Goal: Complete application form

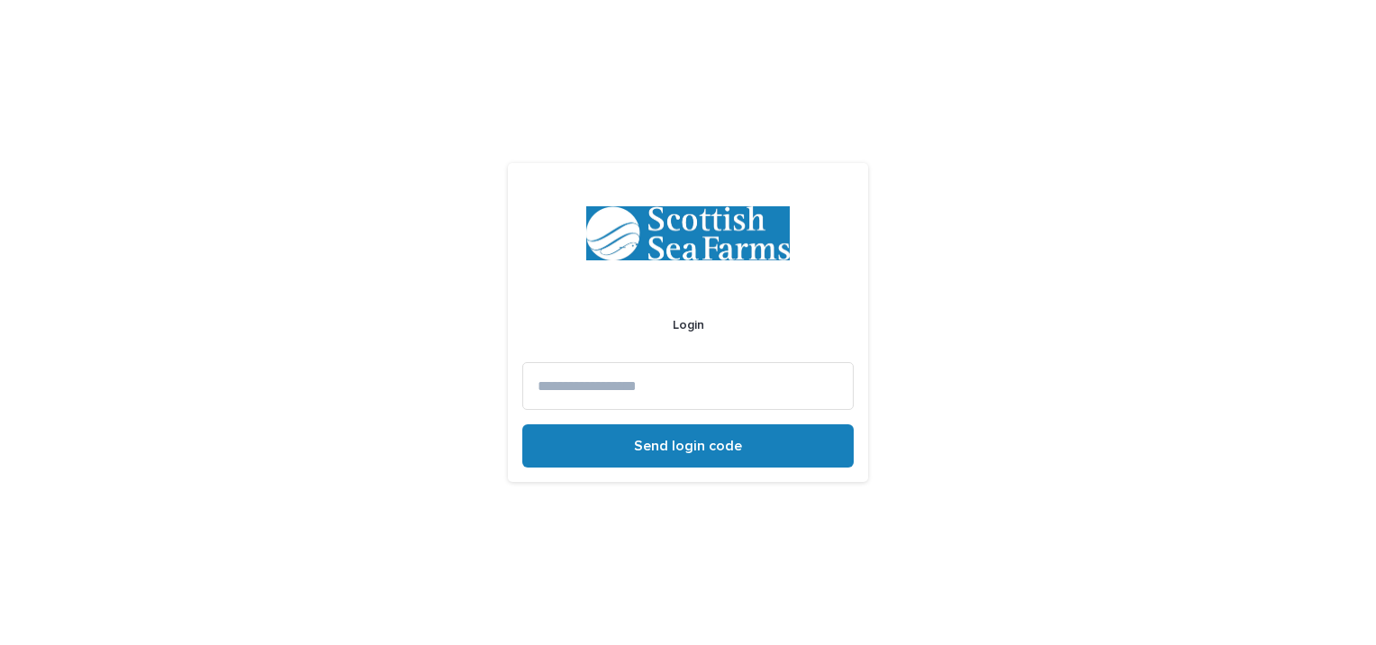
click at [629, 382] on input at bounding box center [687, 386] width 331 height 48
type input "**********"
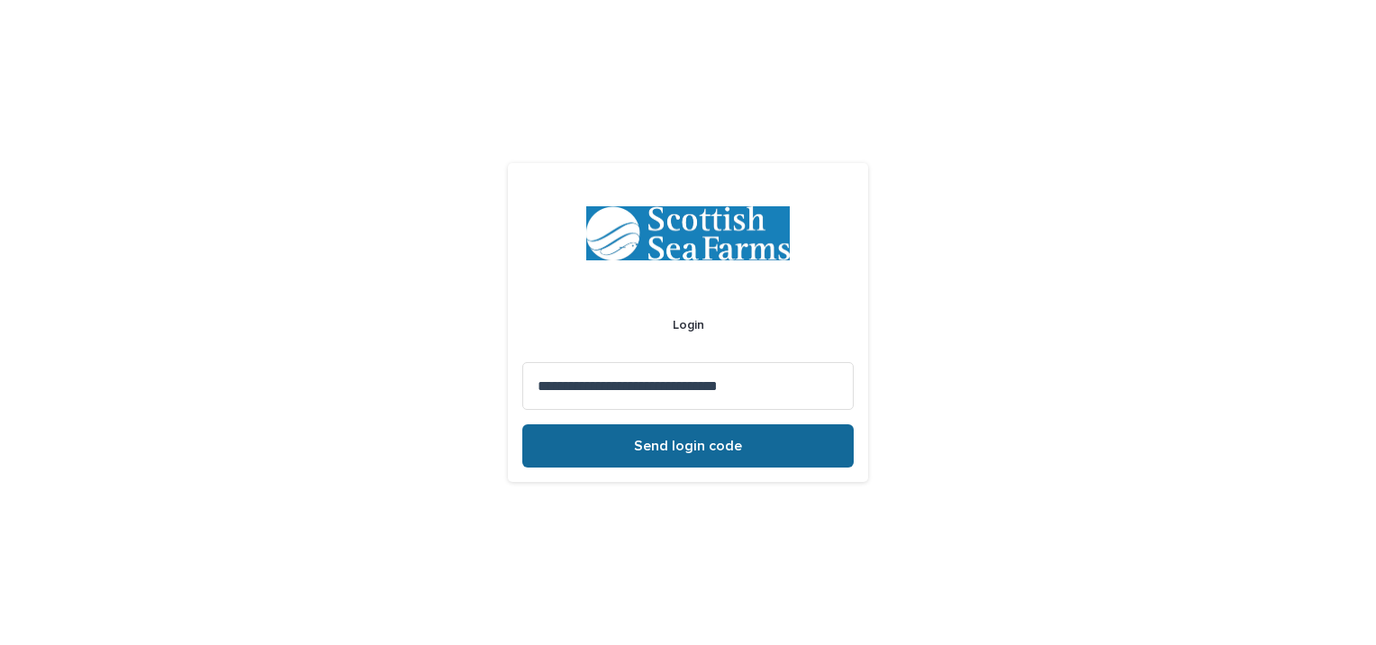
click at [692, 448] on span "Send login code" at bounding box center [688, 446] width 108 height 14
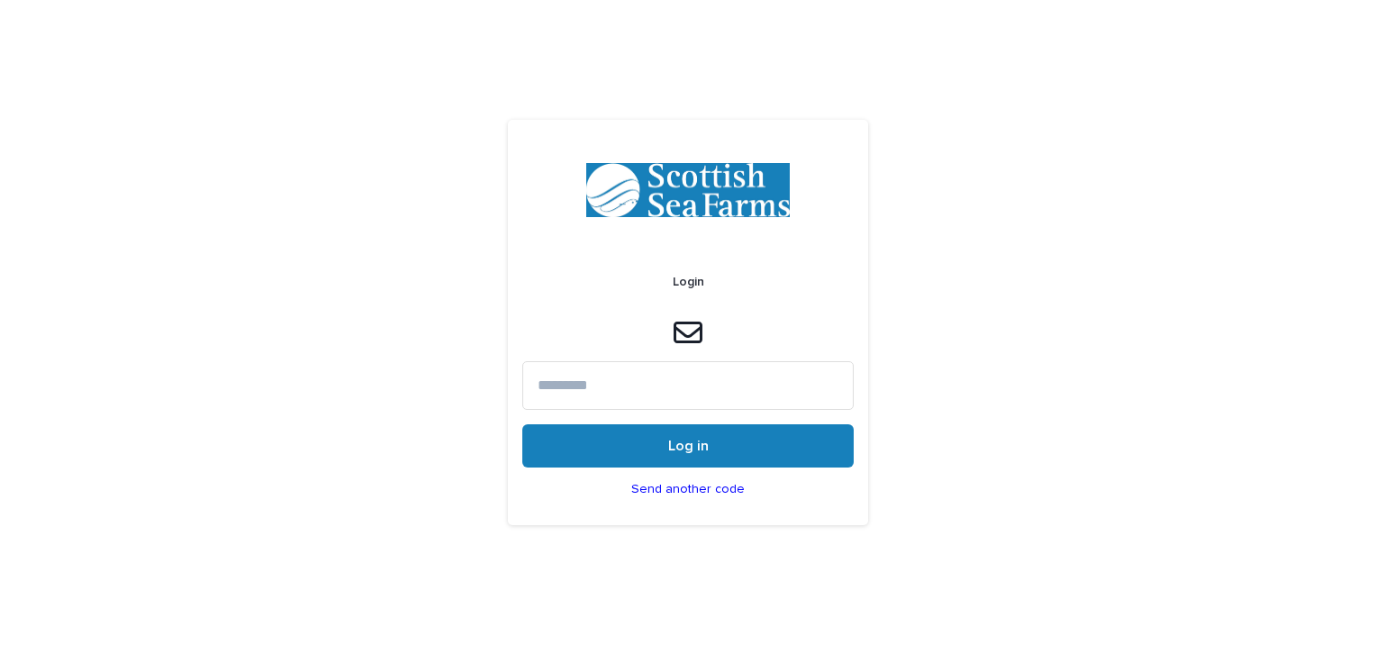
click at [610, 375] on input at bounding box center [687, 385] width 331 height 48
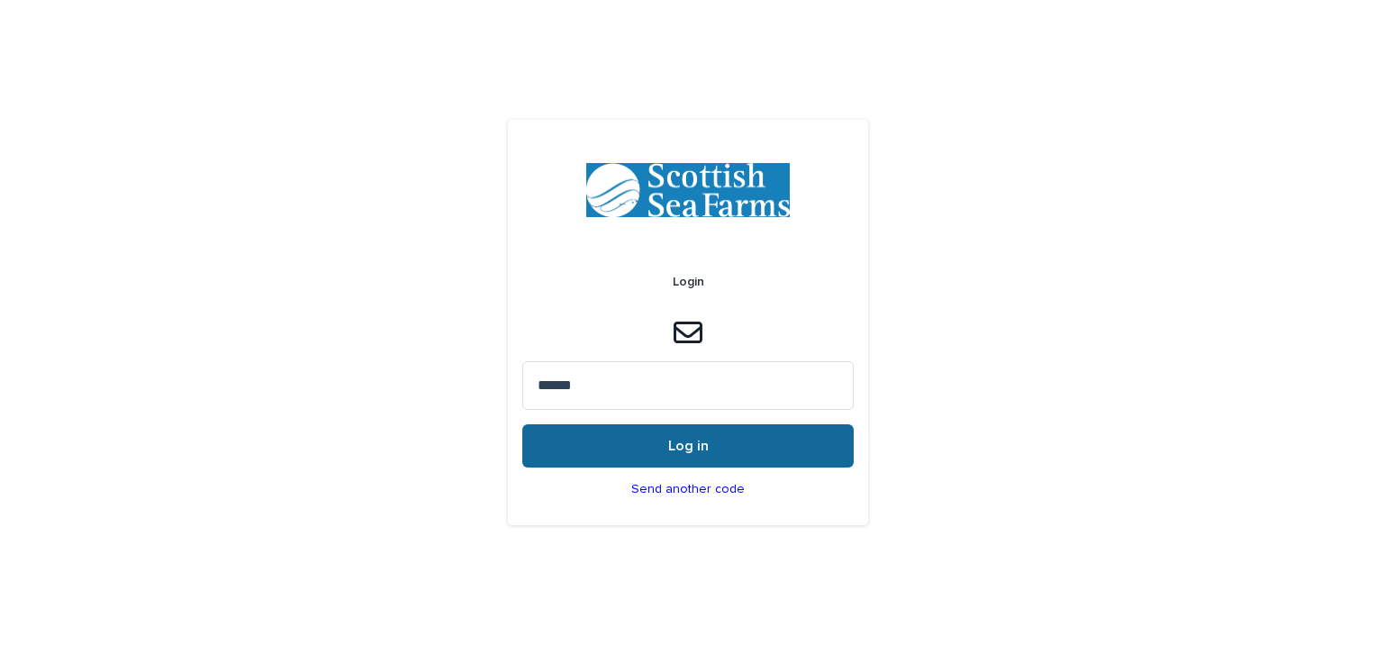
type input "******"
click at [679, 443] on span "Log in" at bounding box center [688, 446] width 41 height 14
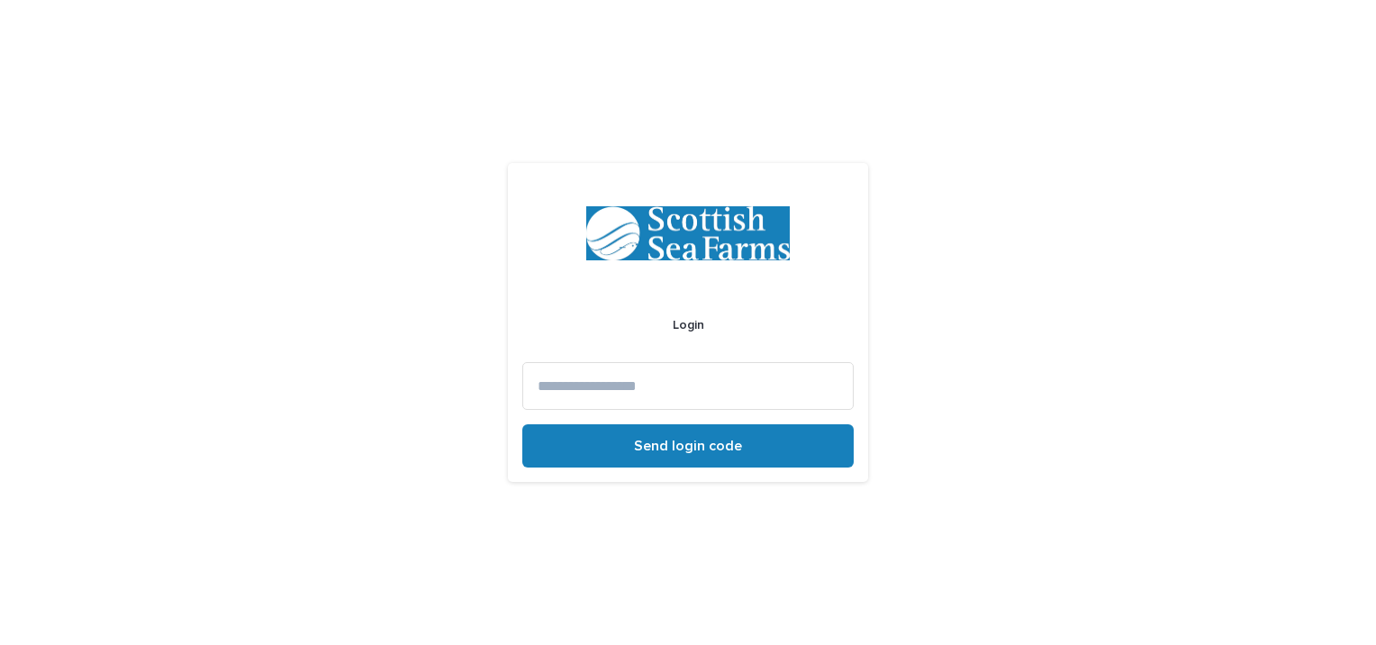
click at [567, 384] on input at bounding box center [687, 386] width 331 height 48
type input "**********"
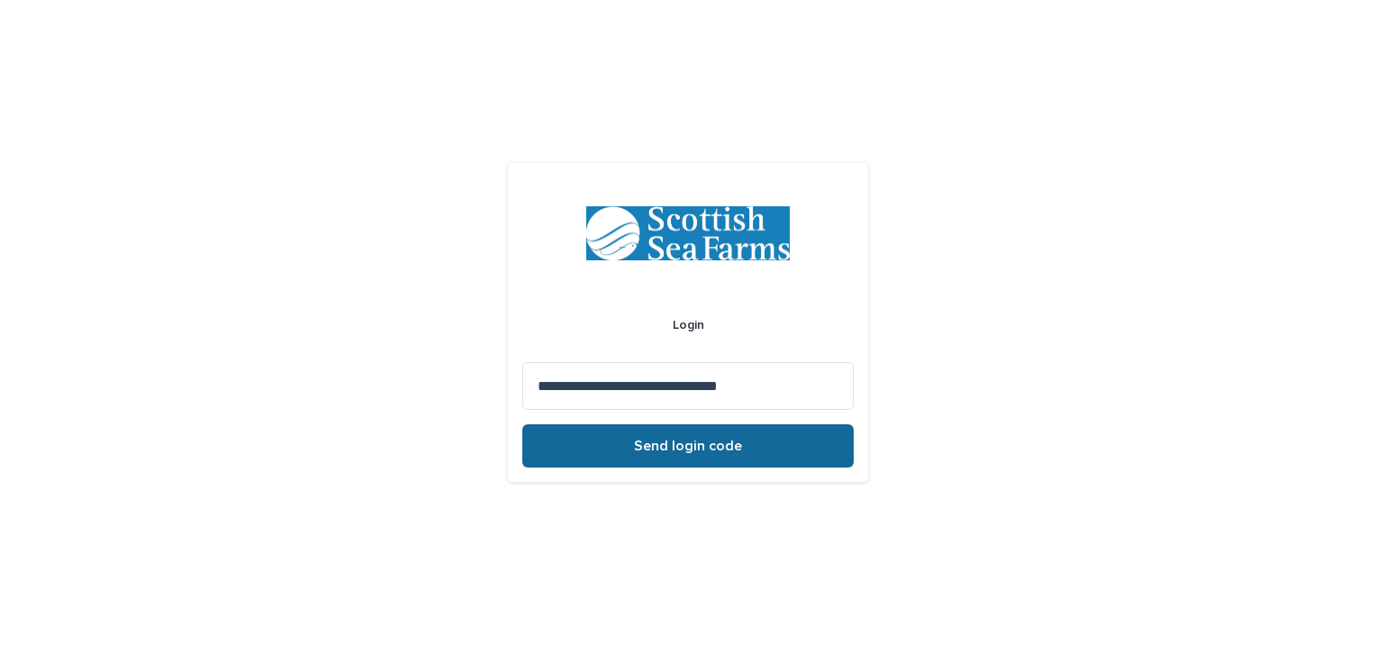
click at [697, 441] on span "Send login code" at bounding box center [688, 446] width 108 height 14
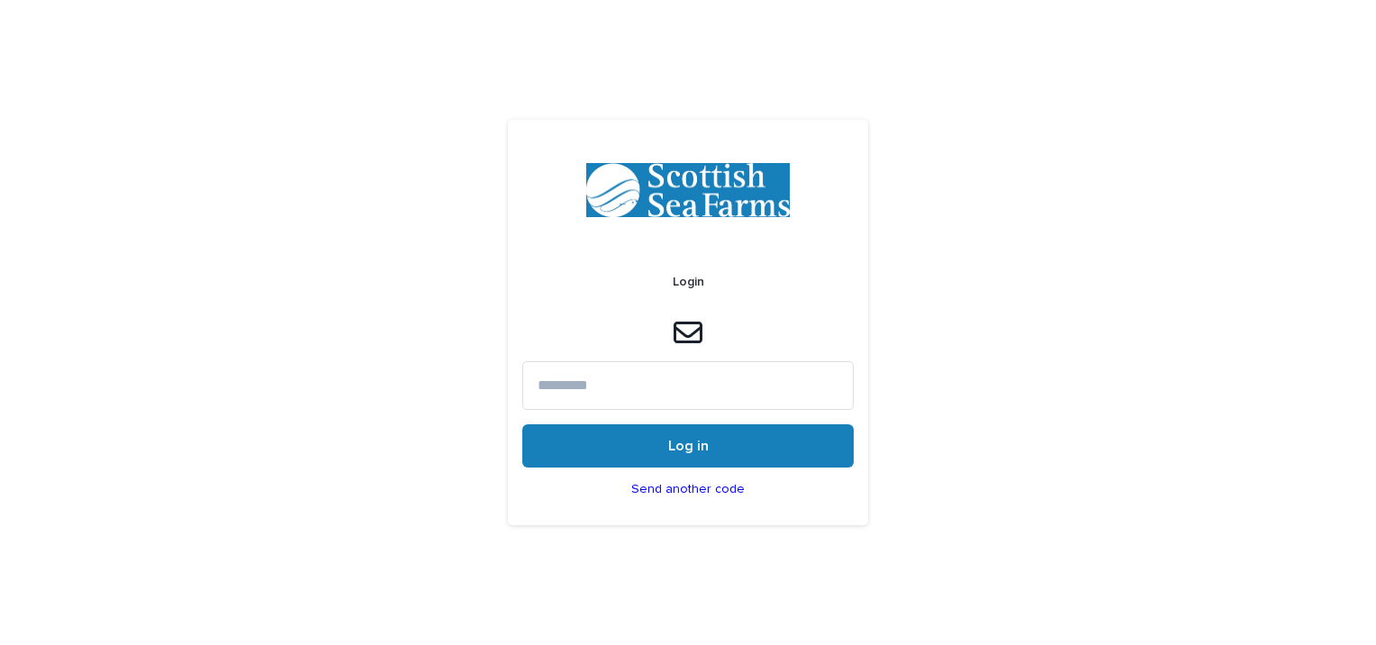
click at [639, 378] on input at bounding box center [687, 385] width 331 height 48
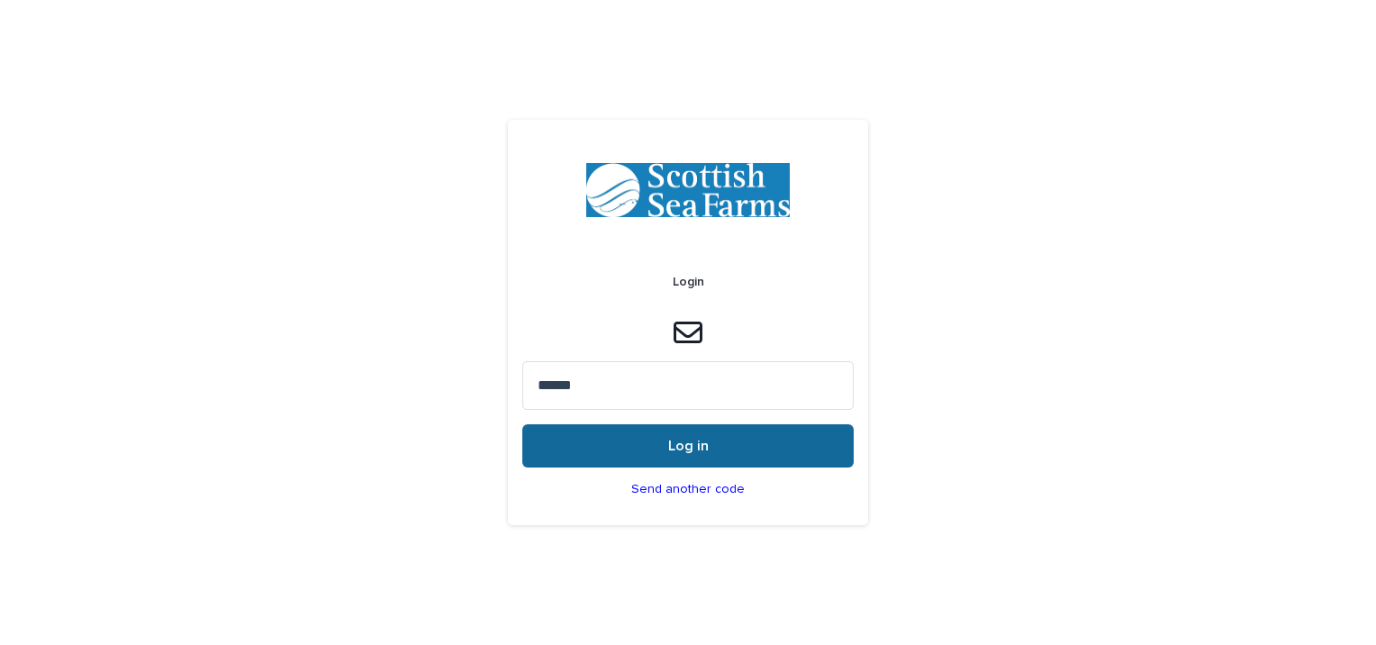
type input "******"
click at [648, 451] on button "Log in" at bounding box center [687, 445] width 331 height 43
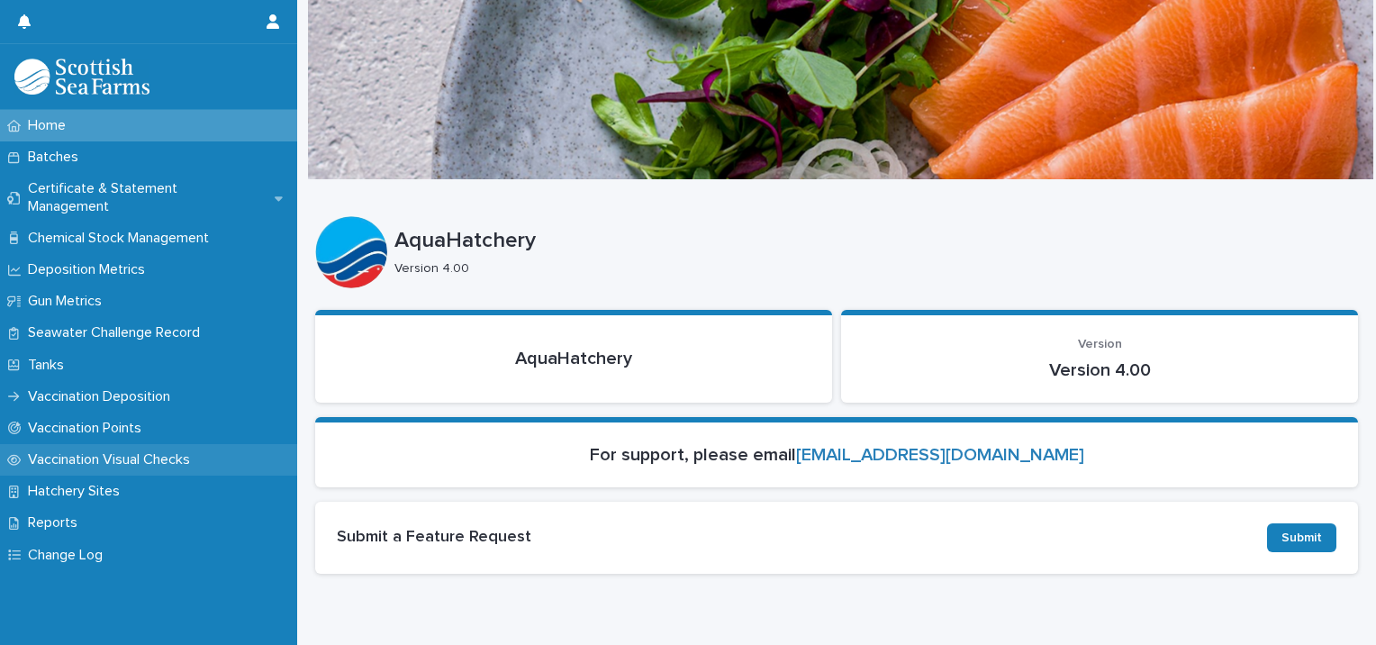
click at [83, 451] on p "Vaccination Visual Checks" at bounding box center [113, 459] width 184 height 17
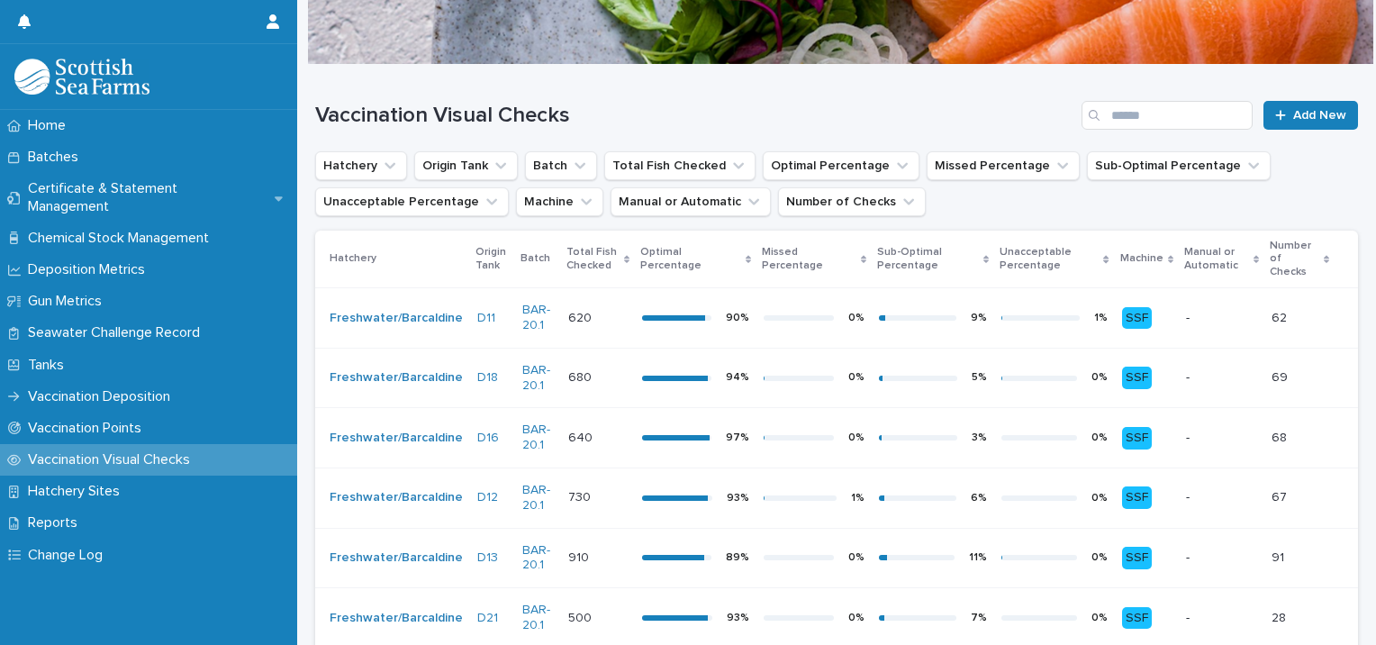
scroll to position [109, 0]
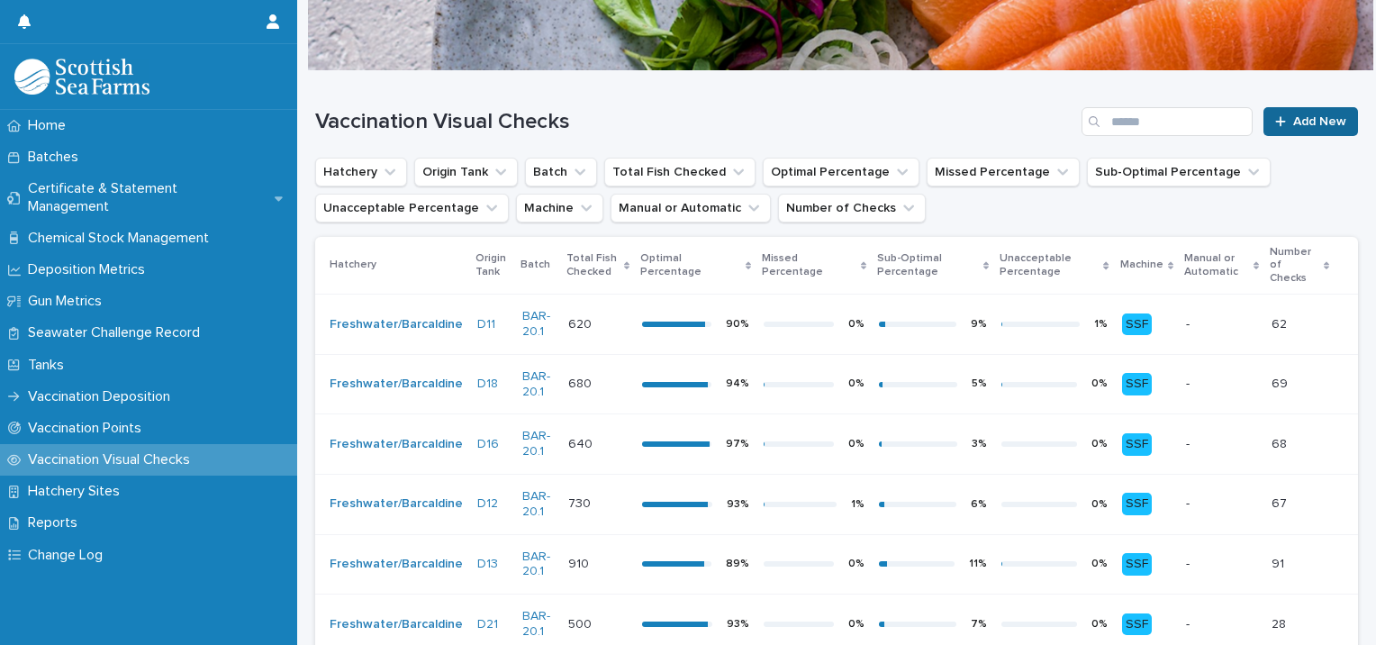
click at [1279, 113] on link "Add New" at bounding box center [1310, 121] width 95 height 29
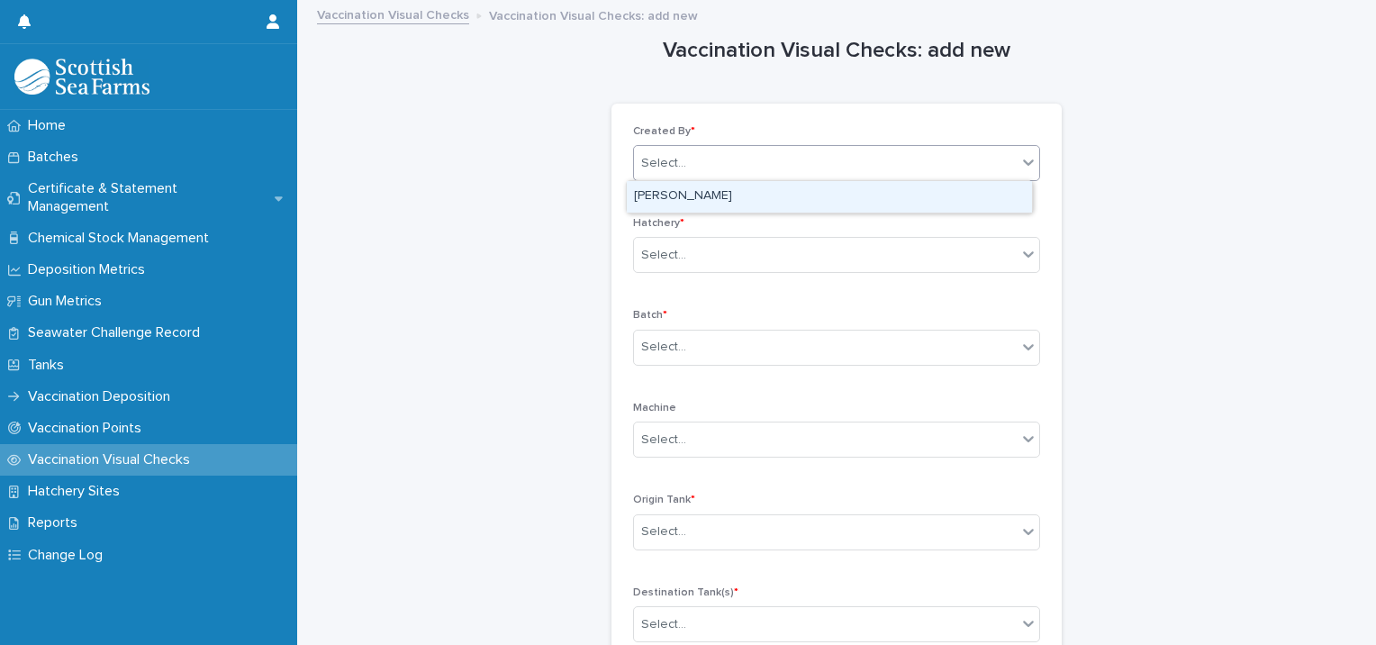
click at [868, 163] on div "Select..." at bounding box center [825, 164] width 383 height 30
click at [836, 200] on div "Michael Tresise" at bounding box center [829, 197] width 405 height 32
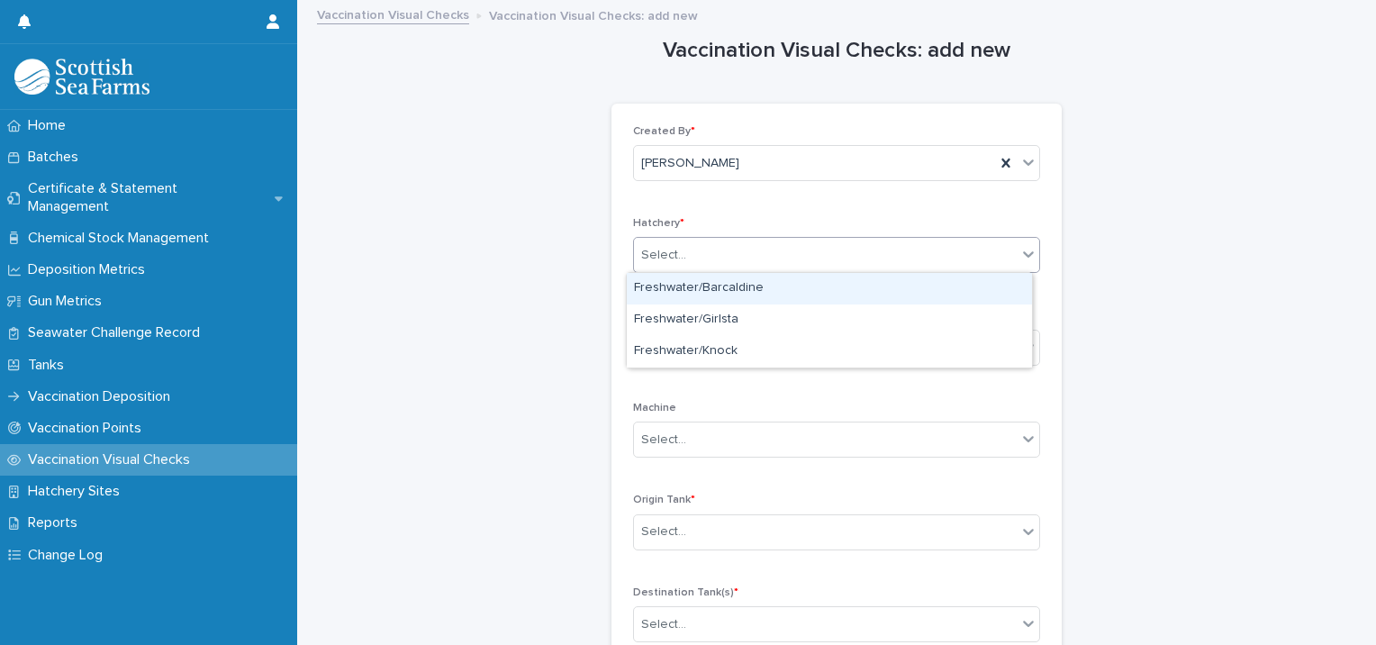
click at [814, 260] on div "Select..." at bounding box center [825, 255] width 383 height 30
click at [778, 289] on div "Freshwater/Barcaldine" at bounding box center [829, 289] width 405 height 32
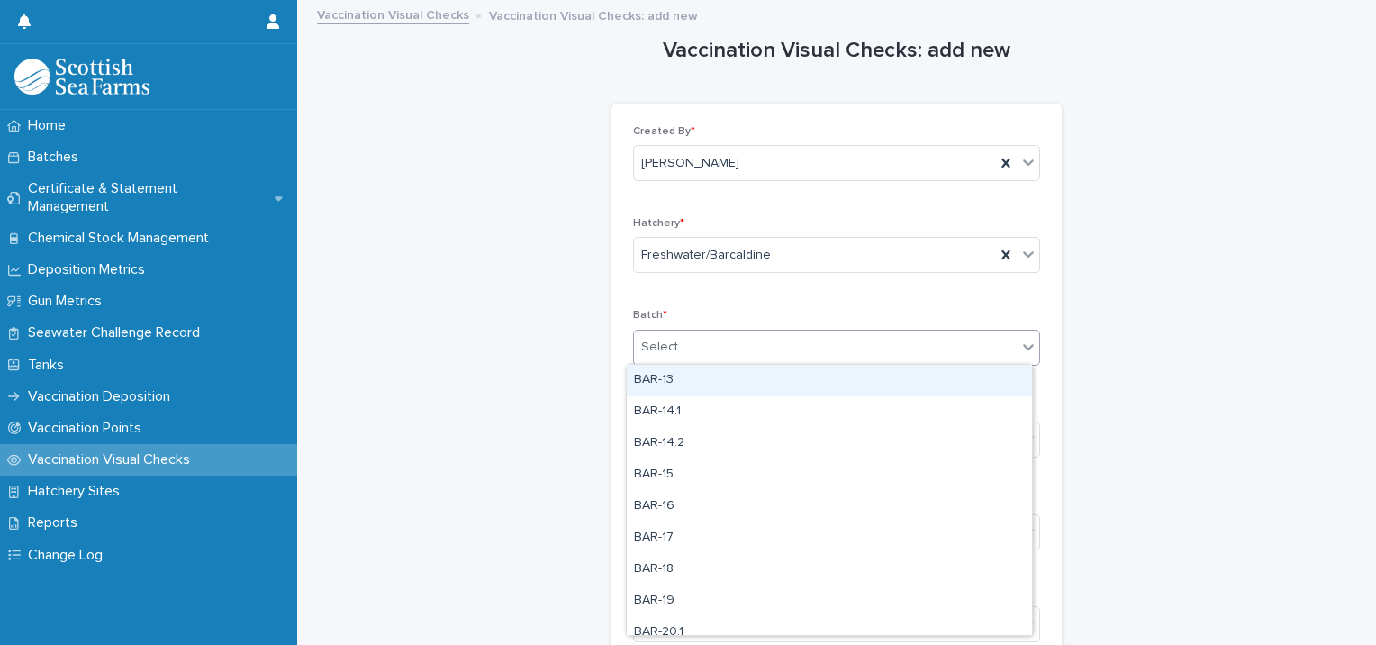
click at [746, 349] on div "Select..." at bounding box center [825, 347] width 383 height 30
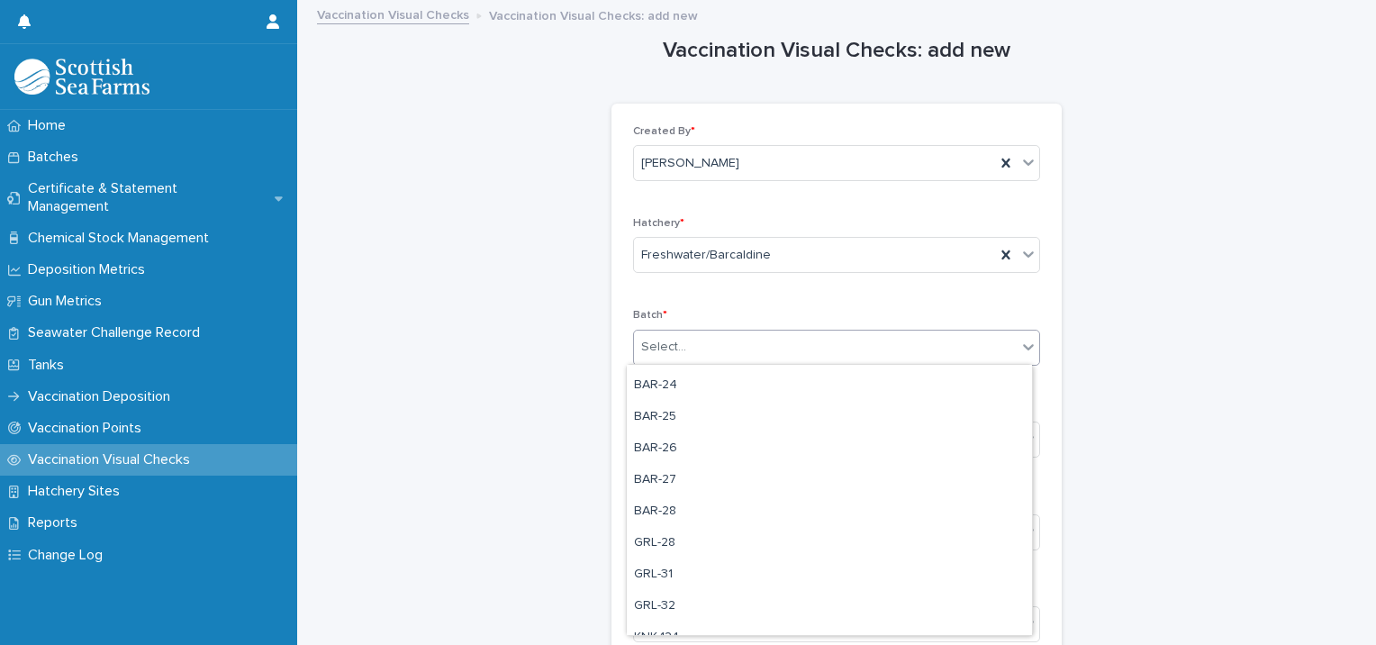
scroll to position [443, 0]
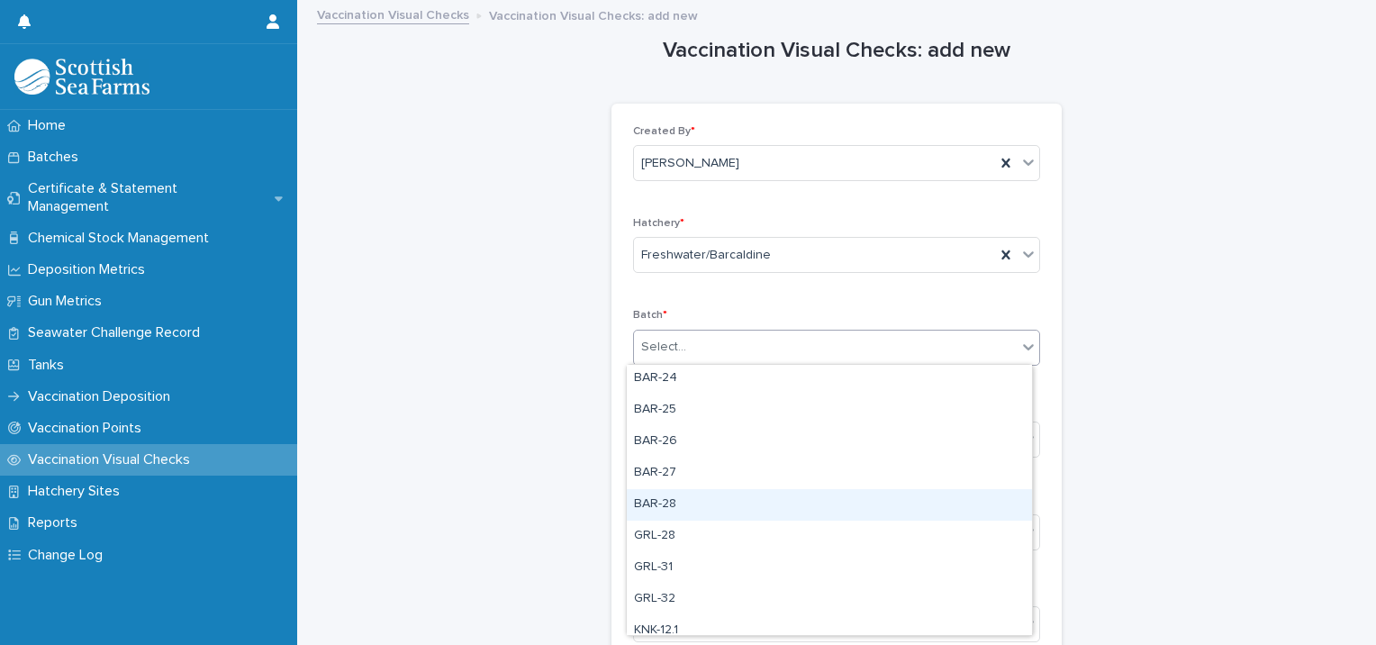
click at [669, 509] on div "BAR-28" at bounding box center [829, 505] width 405 height 32
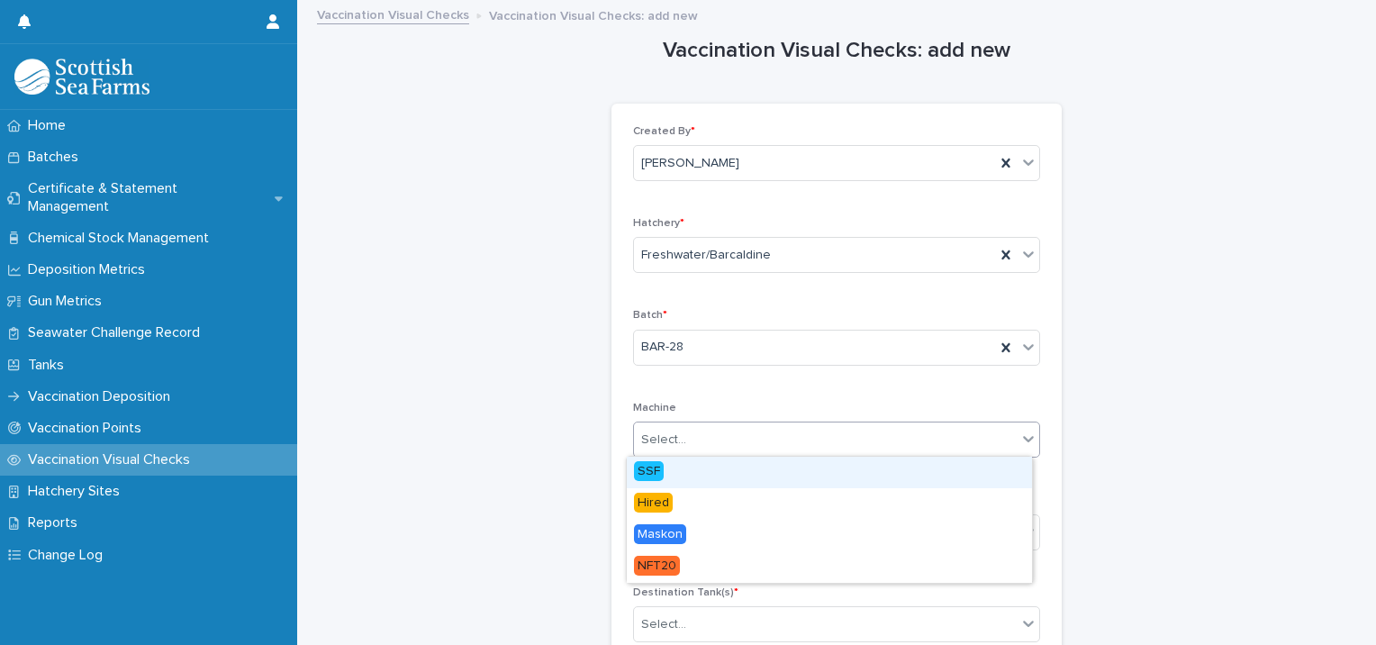
click at [692, 439] on div "Select..." at bounding box center [825, 440] width 383 height 30
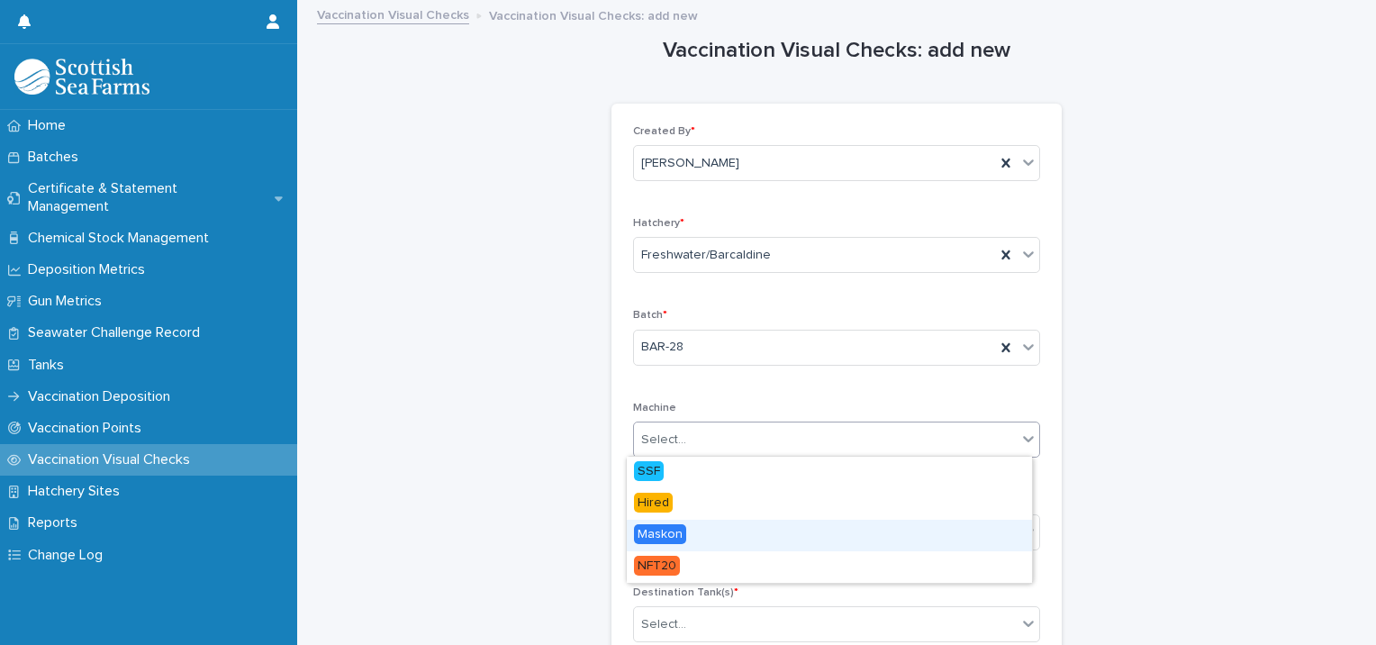
click at [667, 534] on span "Maskon" at bounding box center [660, 534] width 52 height 20
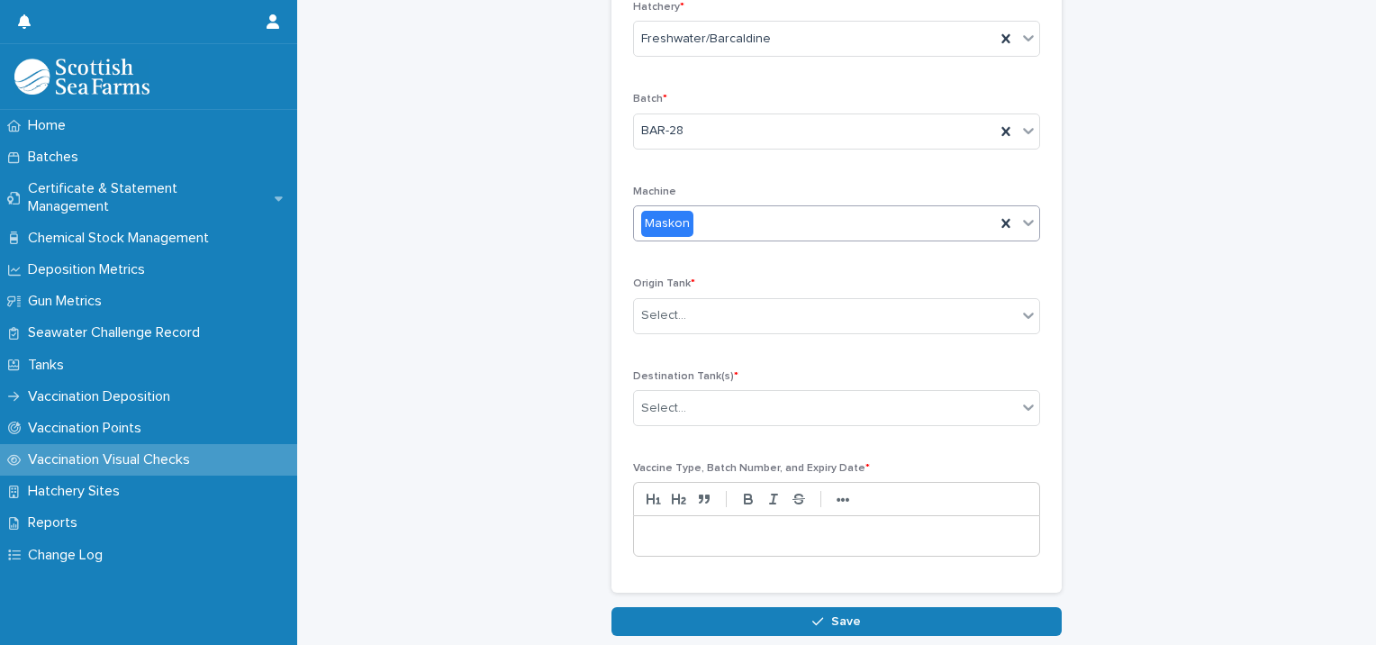
scroll to position [245, 0]
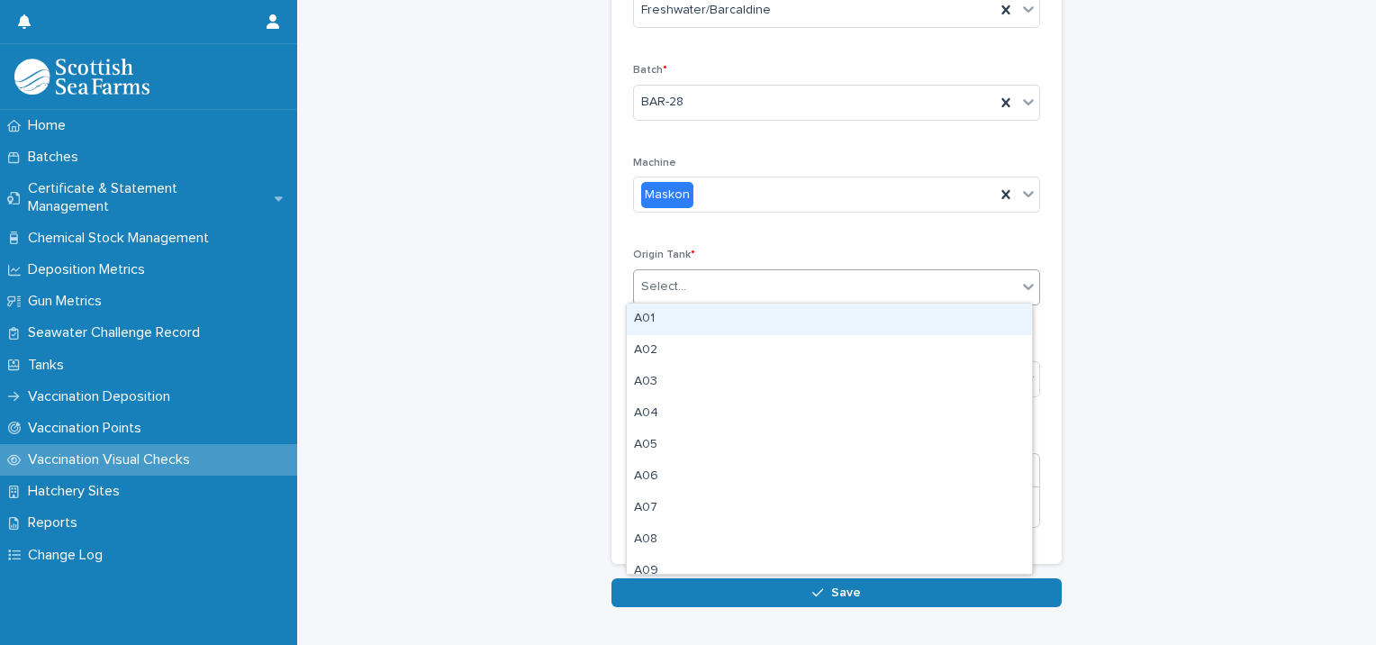
click at [688, 293] on div at bounding box center [689, 286] width 2 height 19
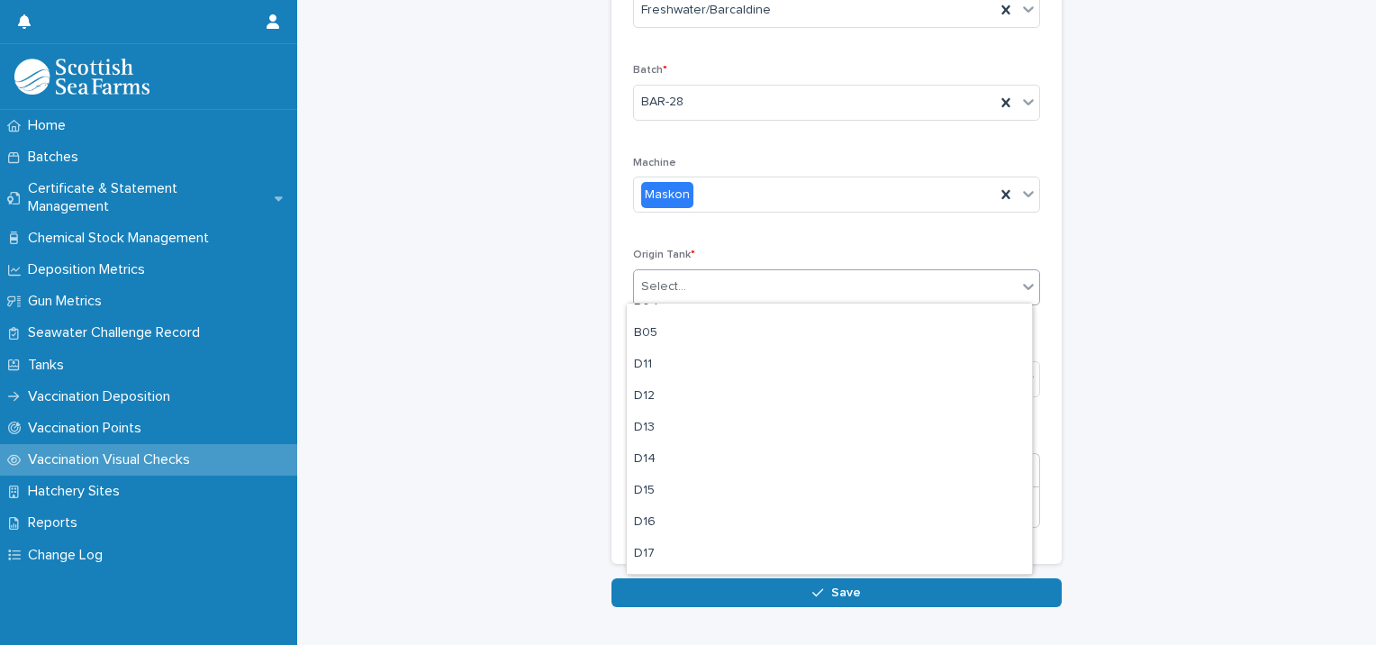
scroll to position [465, 0]
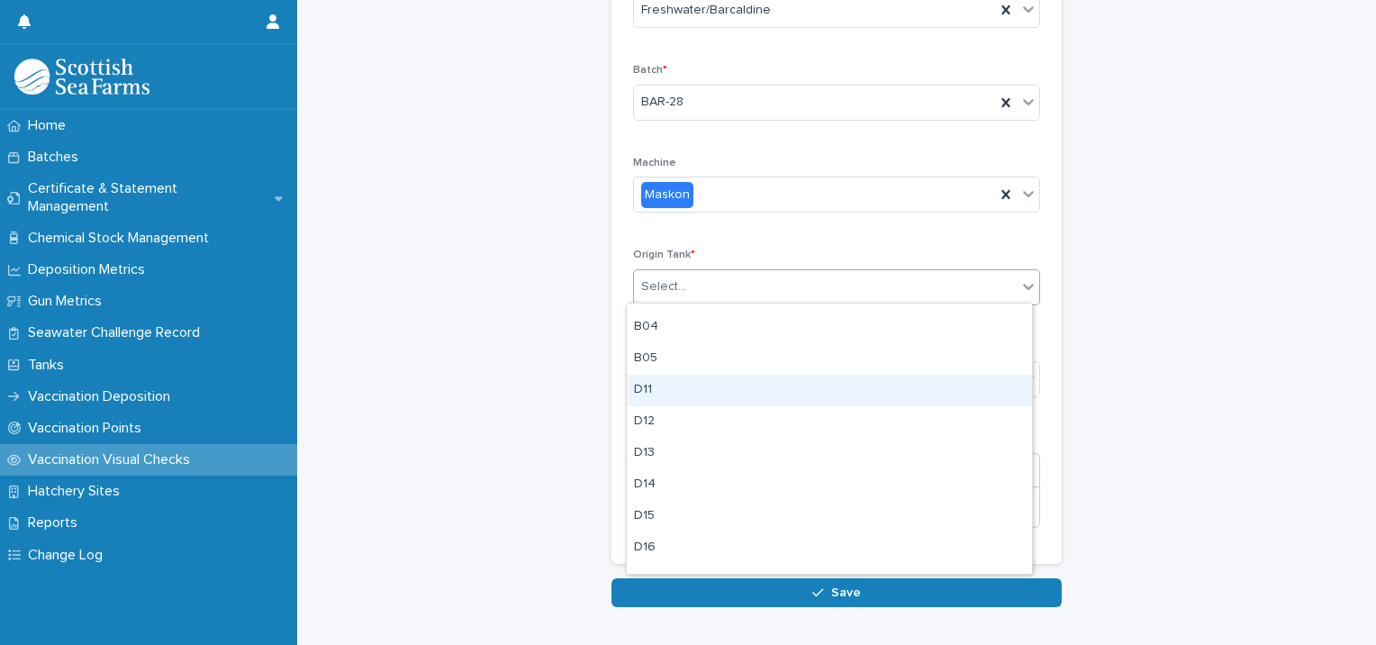
click at [694, 392] on div "D11" at bounding box center [829, 391] width 405 height 32
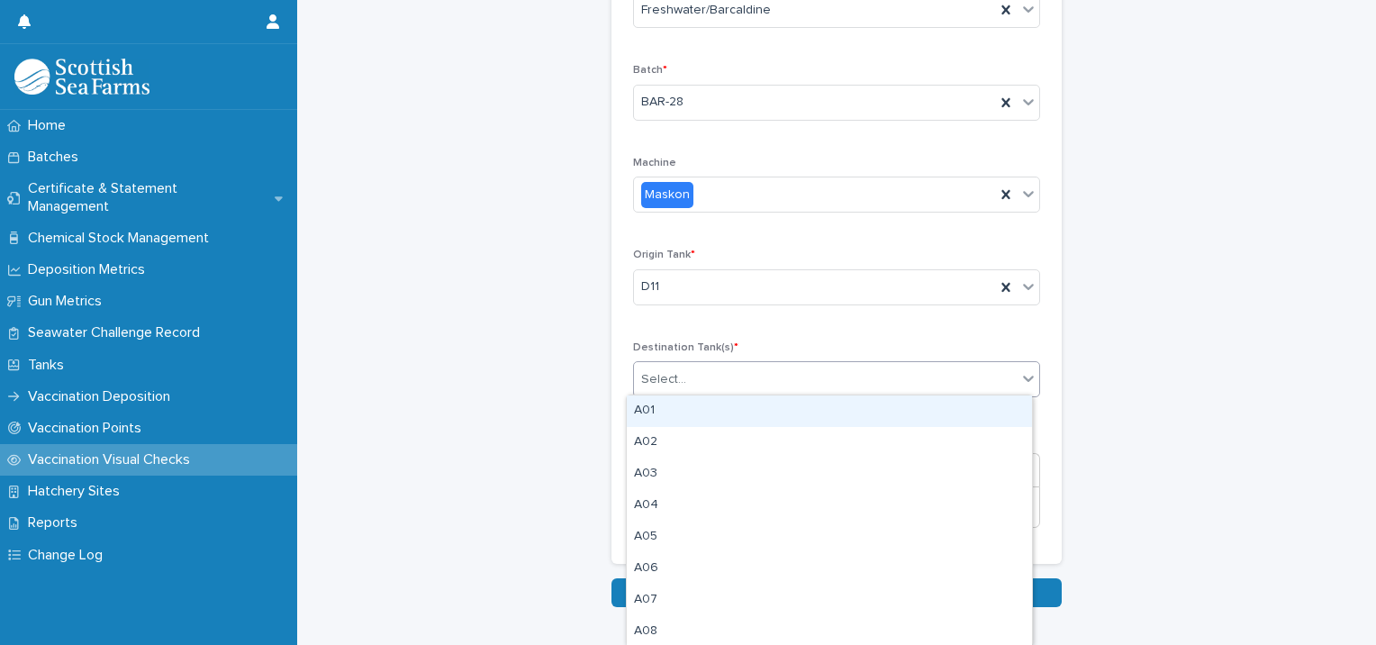
click at [673, 377] on div "Select..." at bounding box center [663, 379] width 45 height 19
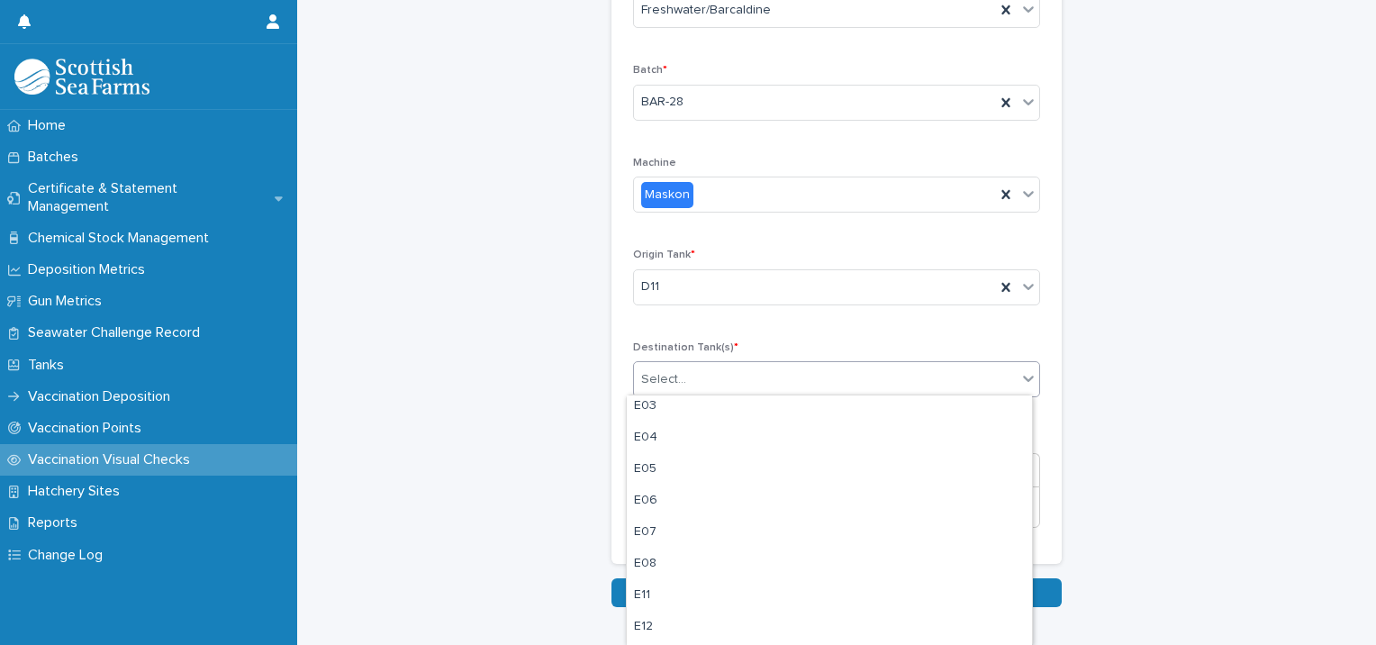
scroll to position [1135, 0]
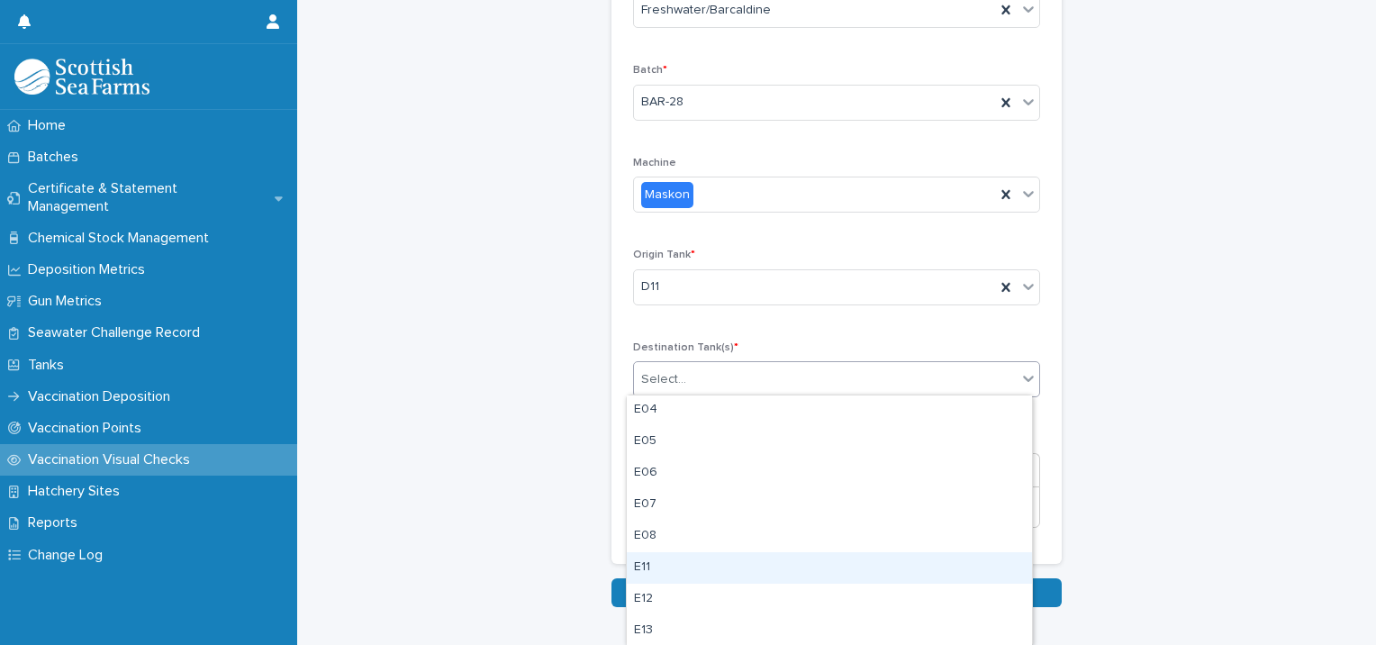
click at [647, 560] on div "E11" at bounding box center [829, 568] width 405 height 32
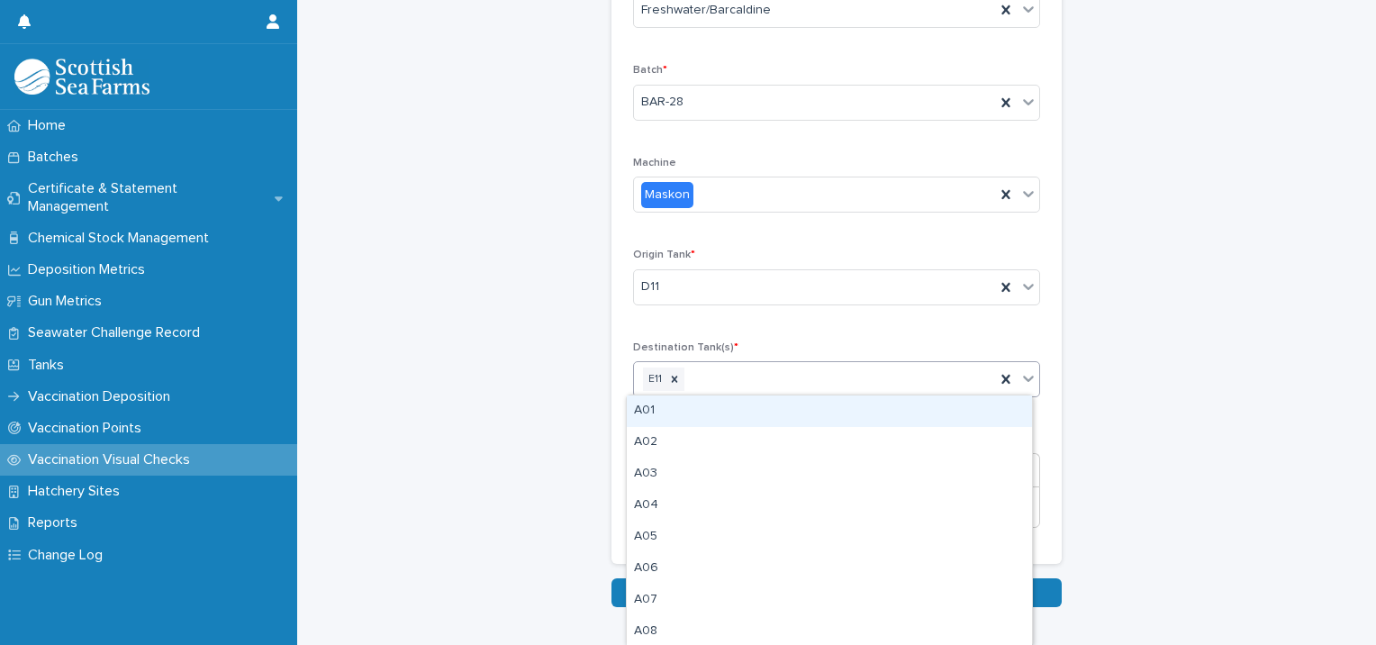
click at [720, 377] on div "E11" at bounding box center [814, 380] width 361 height 32
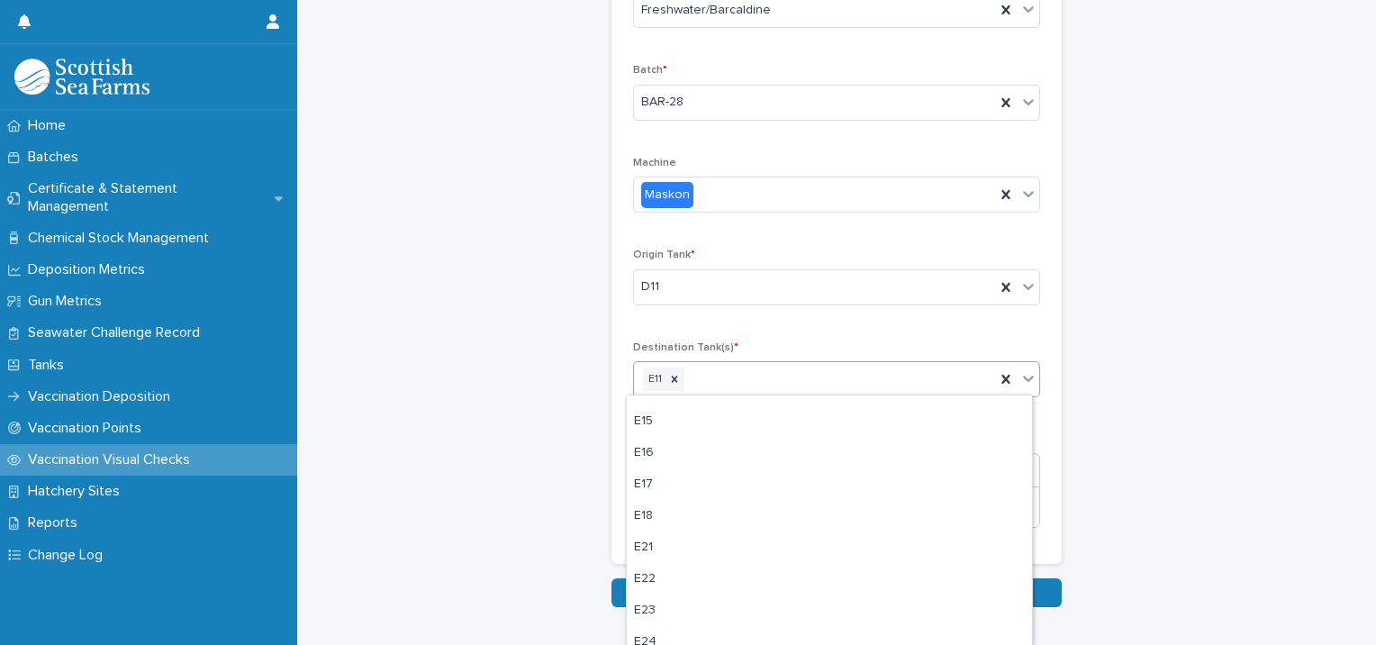
scroll to position [1348, 0]
click at [647, 540] on div "E18" at bounding box center [829, 545] width 405 height 32
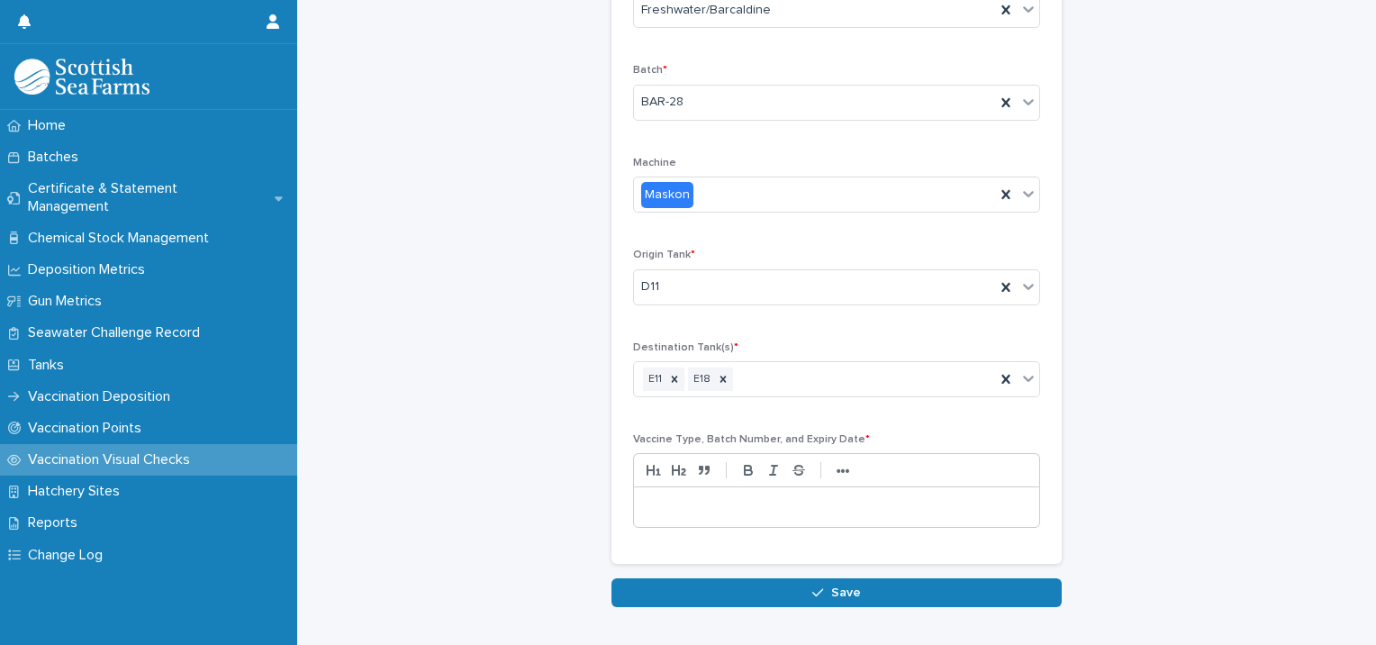
click at [664, 506] on p at bounding box center [836, 507] width 378 height 18
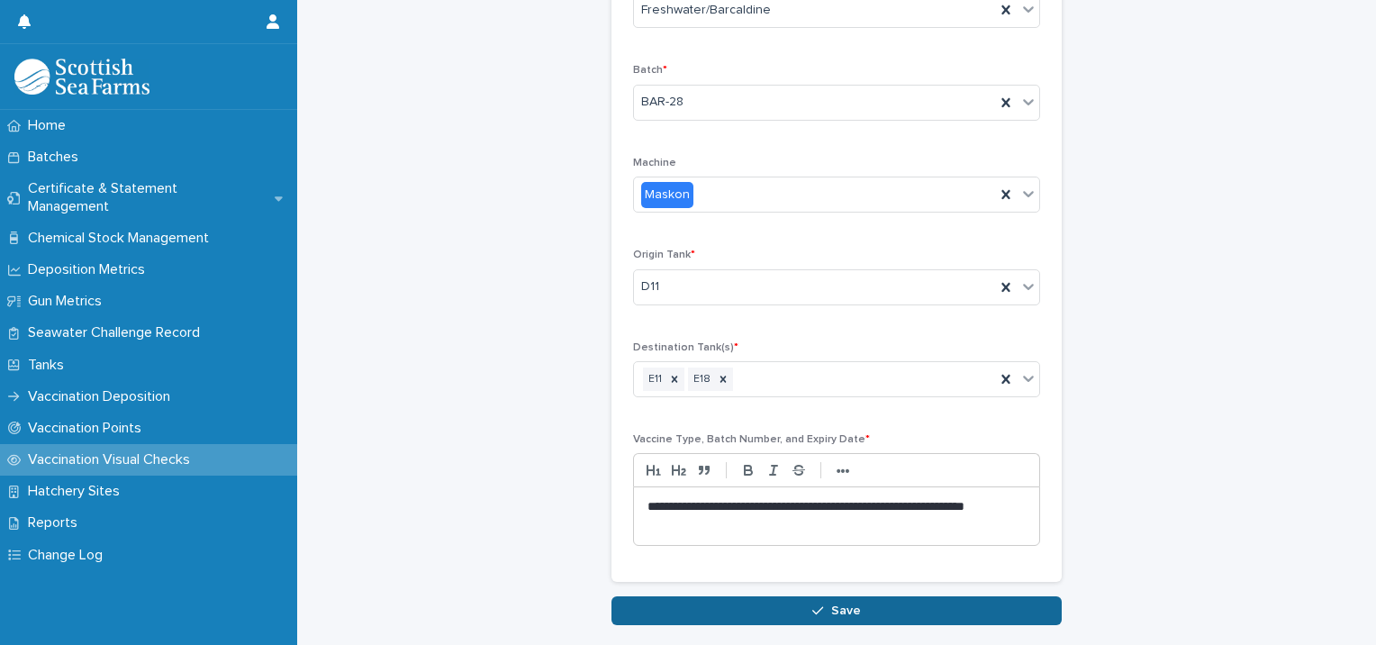
click at [782, 608] on button "Save" at bounding box center [836, 610] width 450 height 29
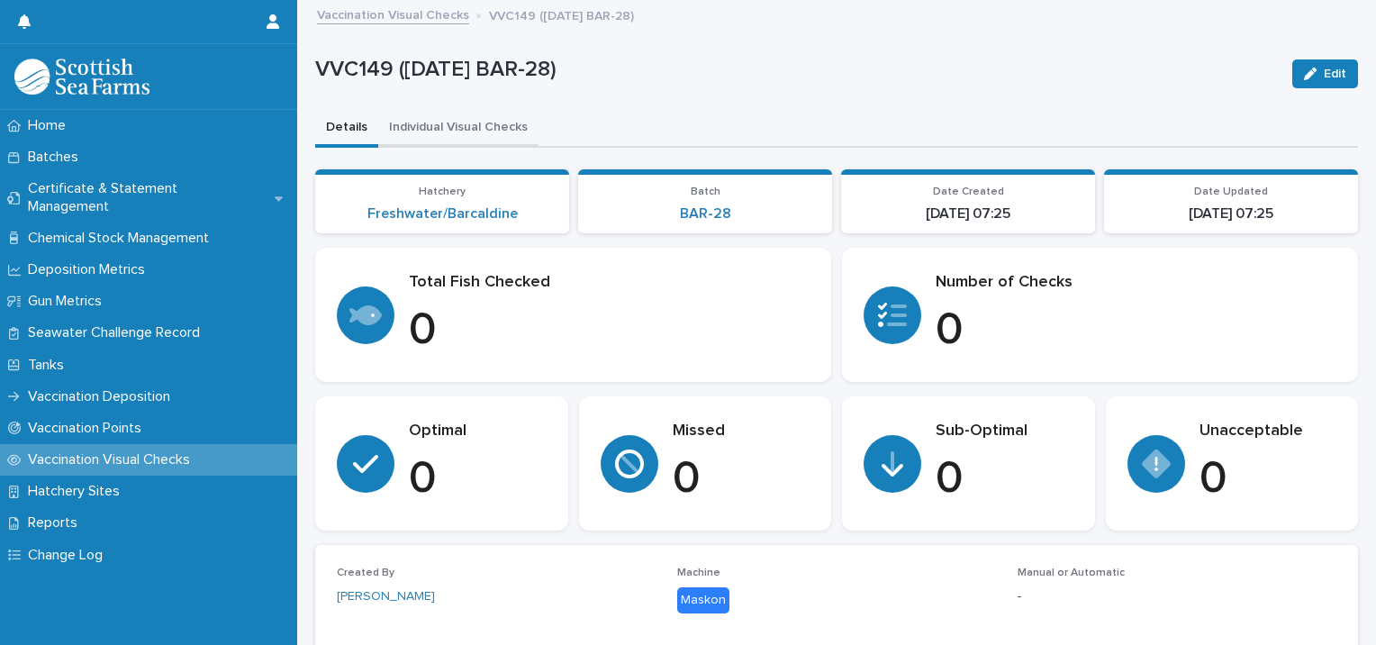
click at [472, 126] on button "Individual Visual Checks" at bounding box center [458, 129] width 160 height 38
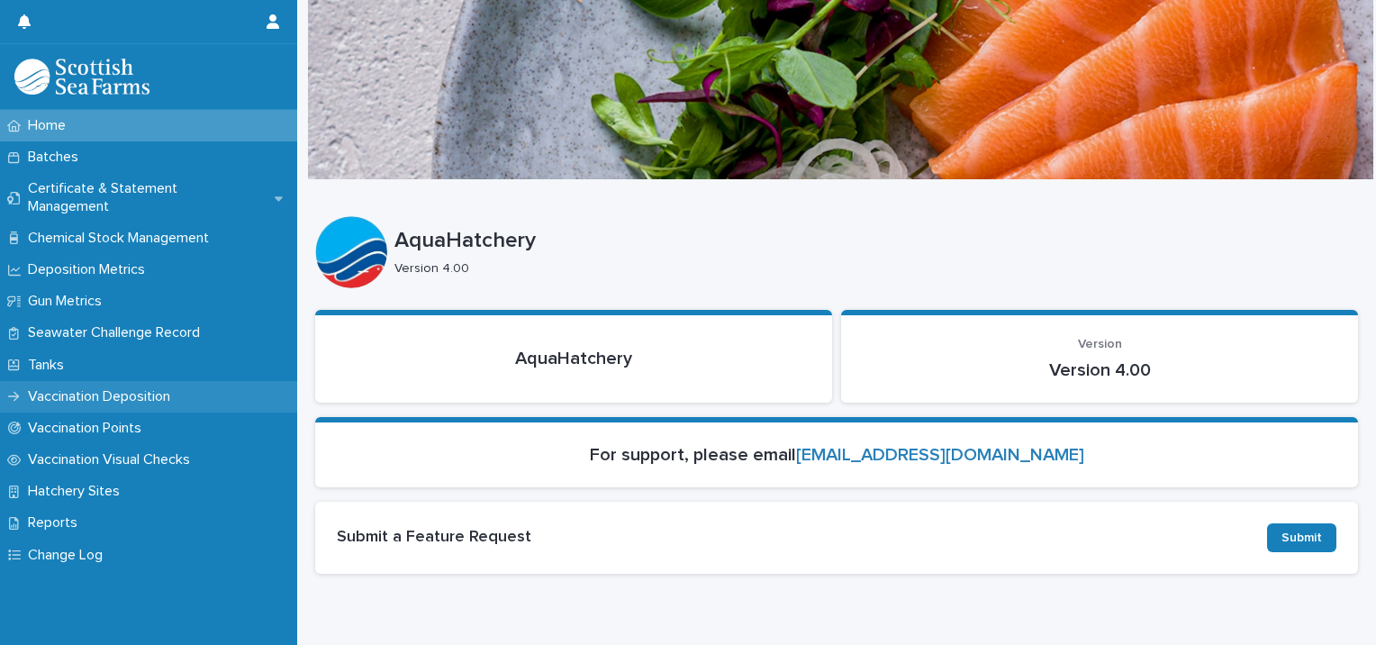
click at [117, 388] on p "Vaccination Deposition" at bounding box center [103, 396] width 164 height 17
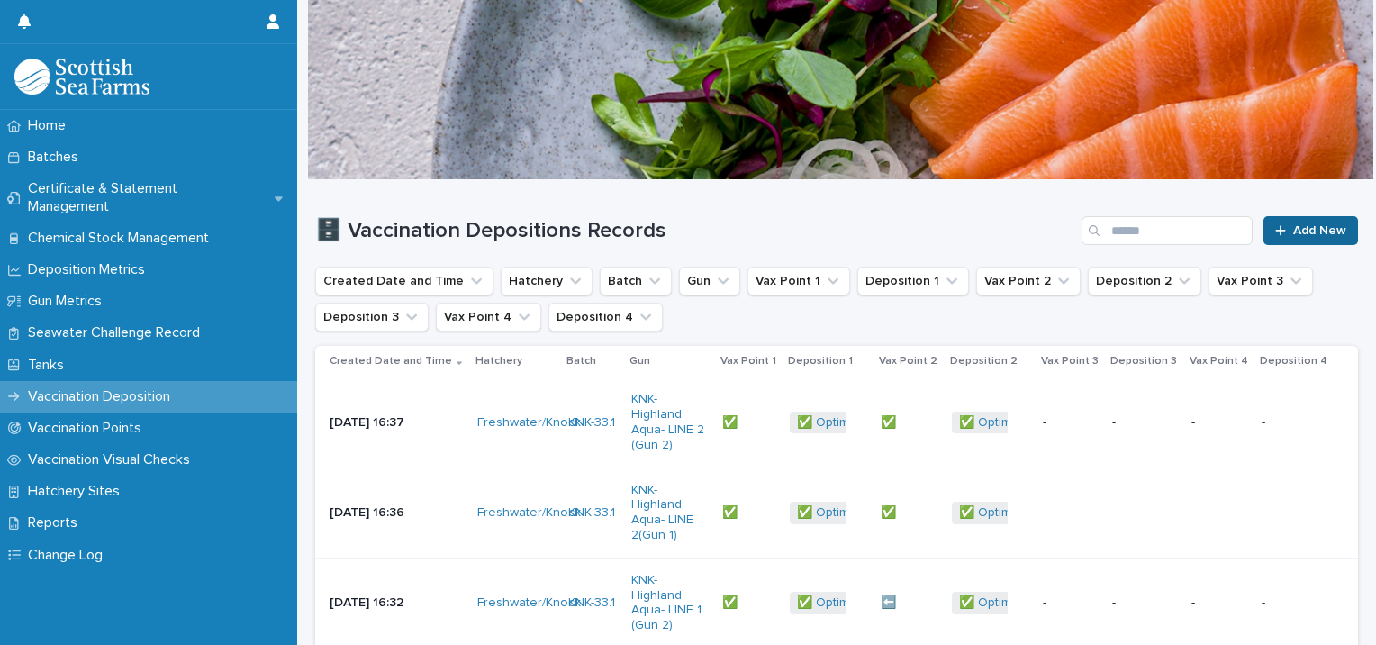
click at [1300, 231] on span "Add New" at bounding box center [1319, 230] width 53 height 13
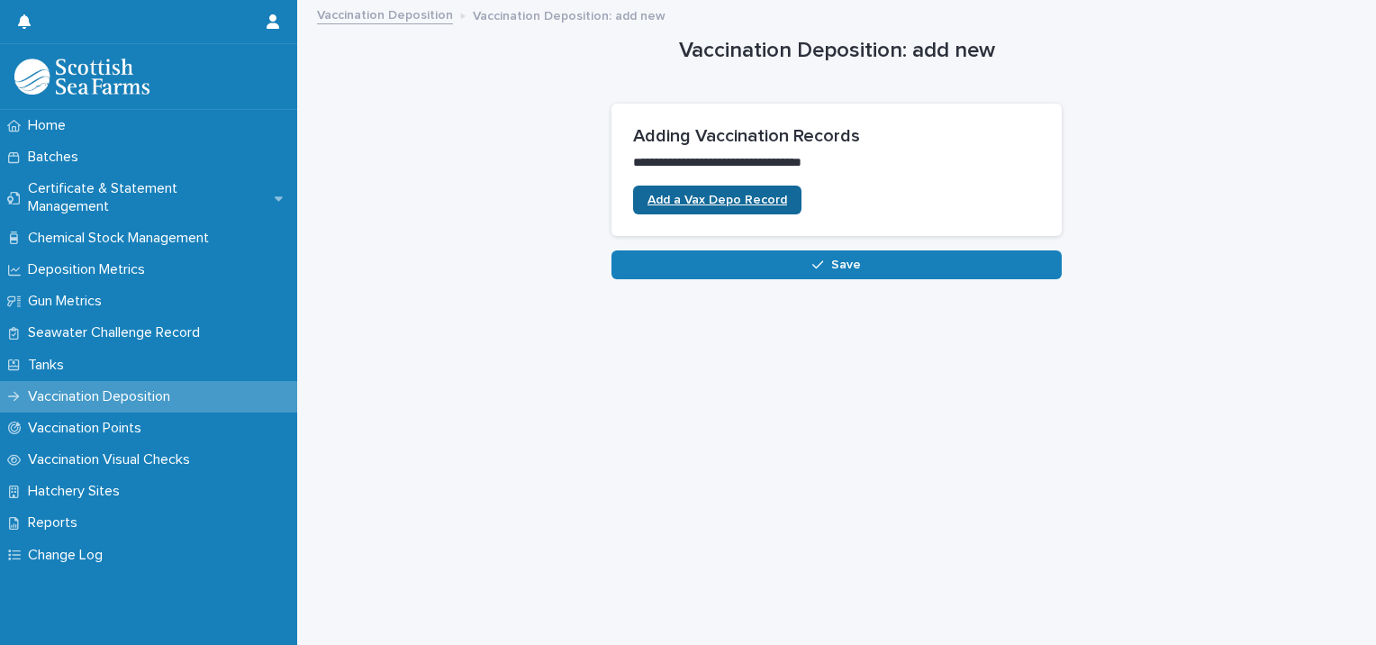
click at [714, 198] on span "Add a Vax Depo Record" at bounding box center [717, 200] width 140 height 13
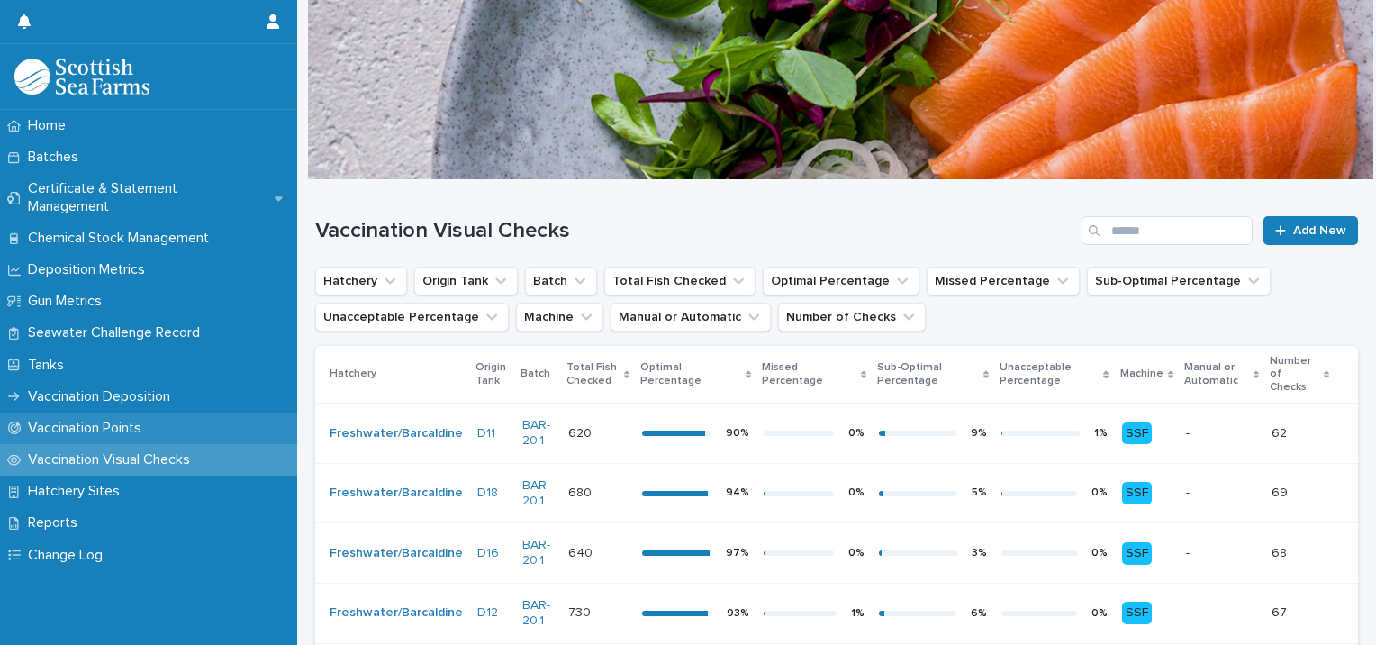
click at [72, 420] on p "Vaccination Points" at bounding box center [88, 428] width 135 height 17
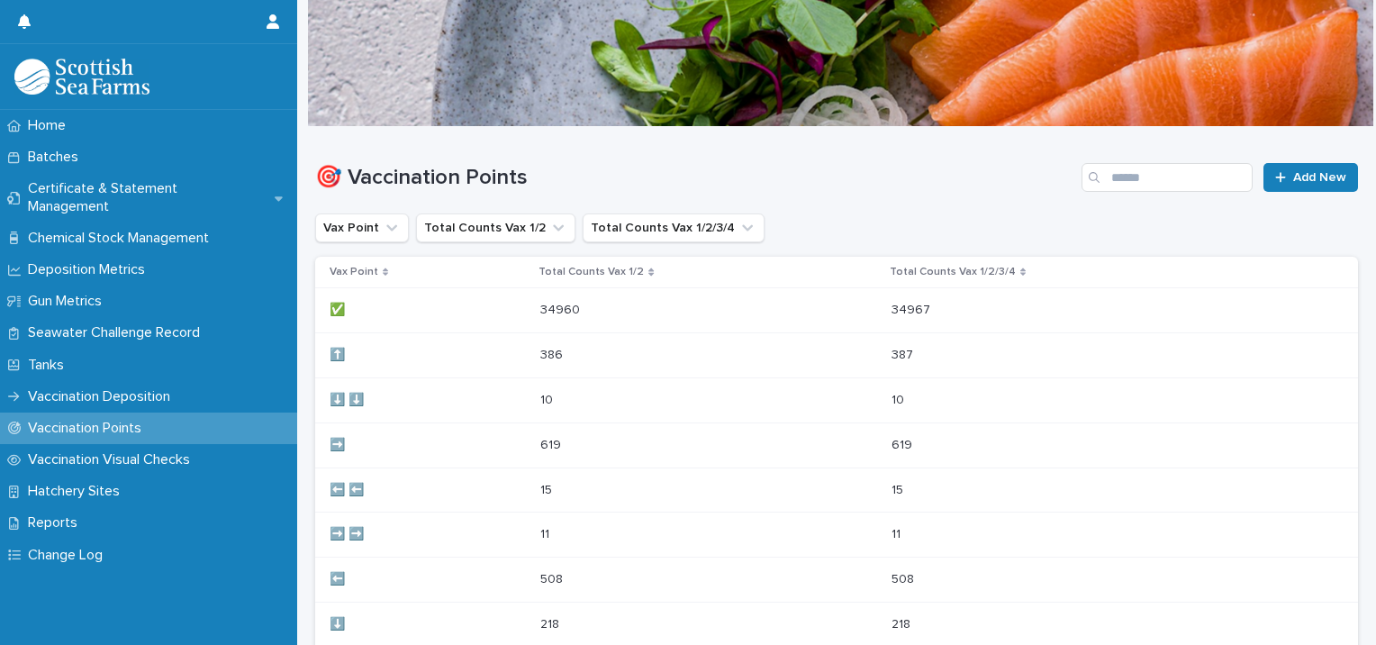
scroll to position [45, 0]
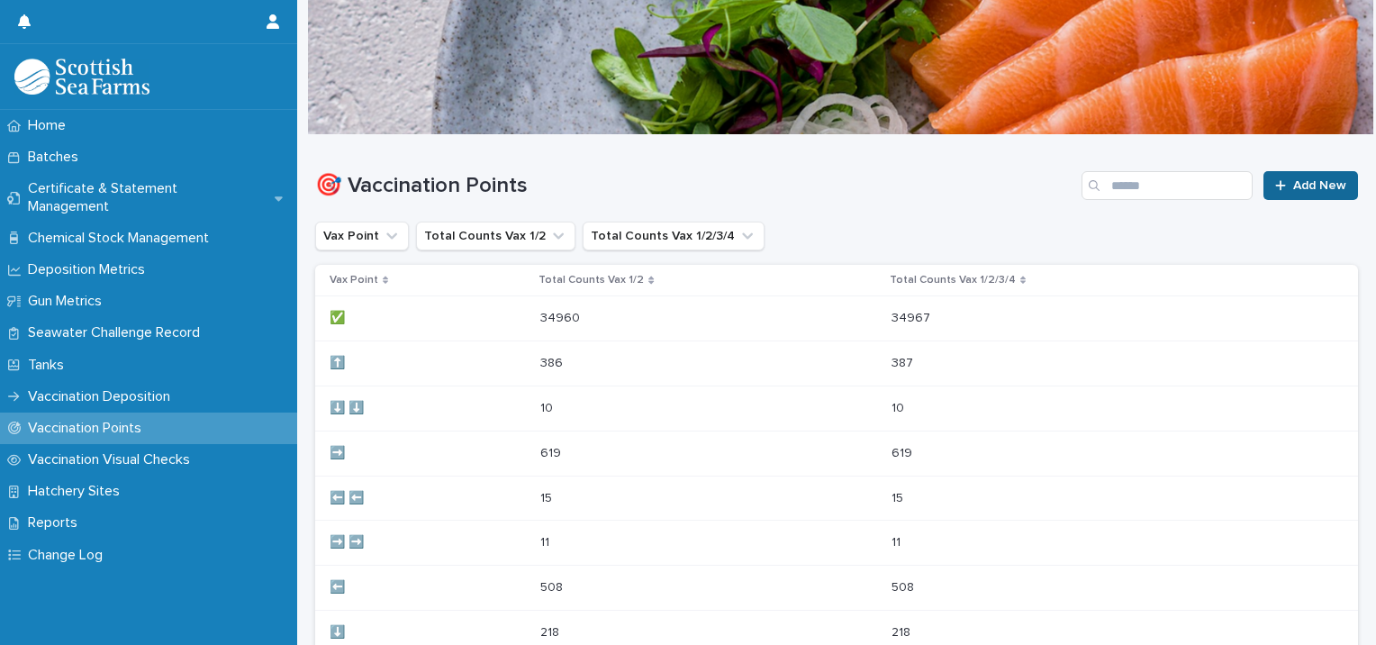
click at [1299, 176] on link "Add New" at bounding box center [1310, 185] width 95 height 29
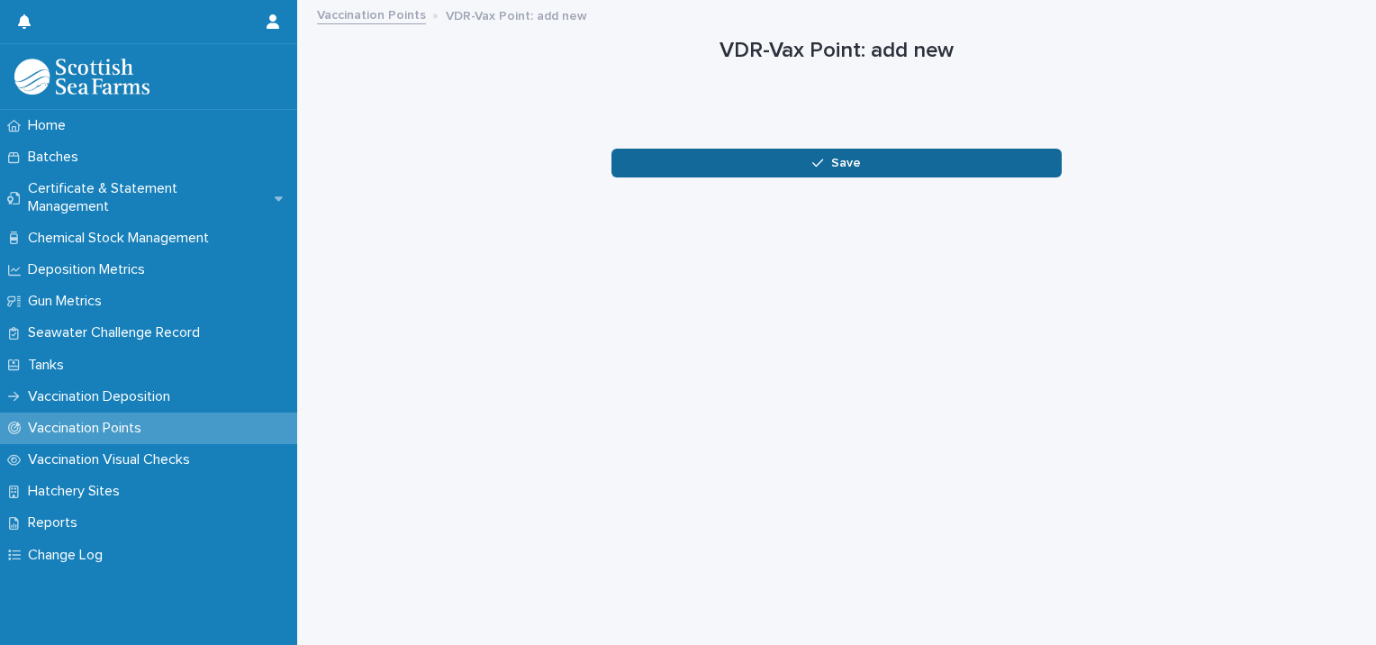
click at [842, 162] on span "Save" at bounding box center [846, 163] width 30 height 13
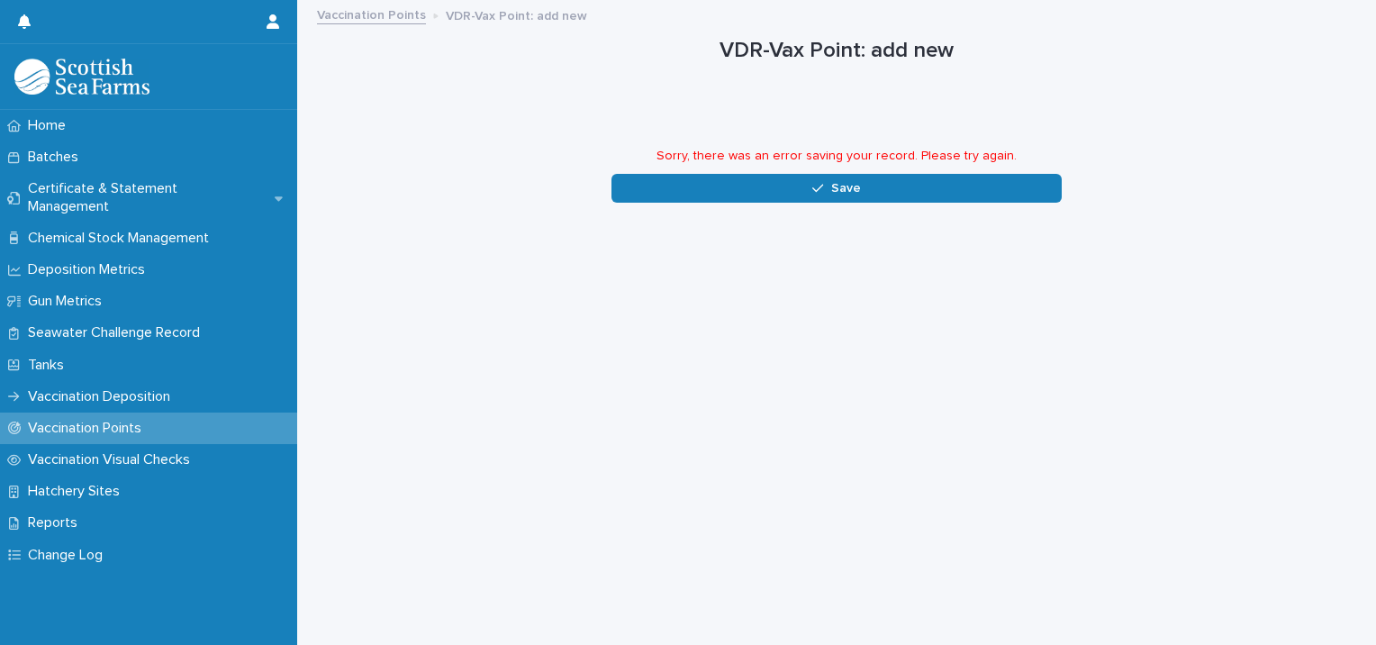
click at [502, 14] on p "VDR-Vax Point: add new" at bounding box center [516, 15] width 141 height 20
